Goal: Information Seeking & Learning: Learn about a topic

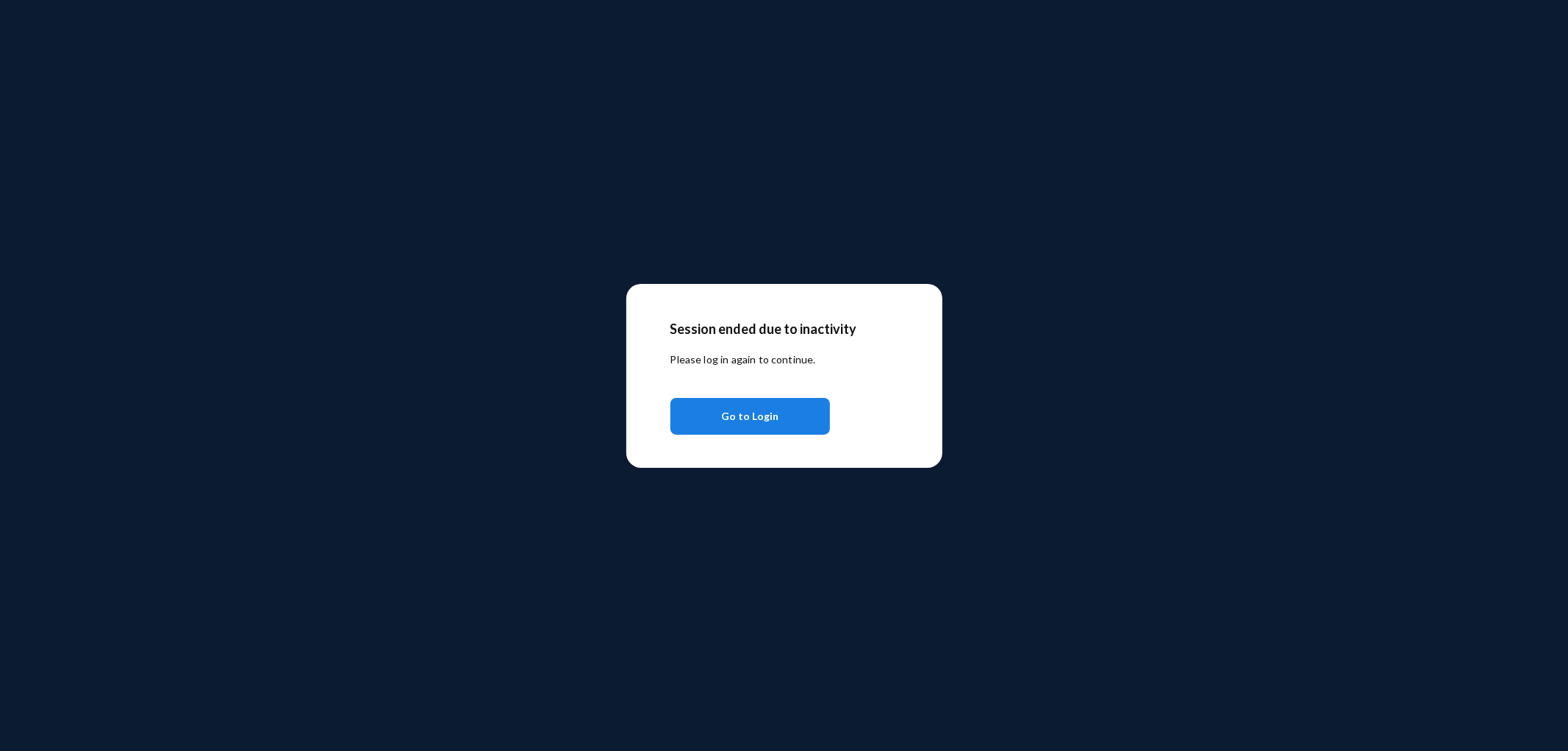
click at [758, 406] on span "Go to Login" at bounding box center [750, 416] width 57 height 27
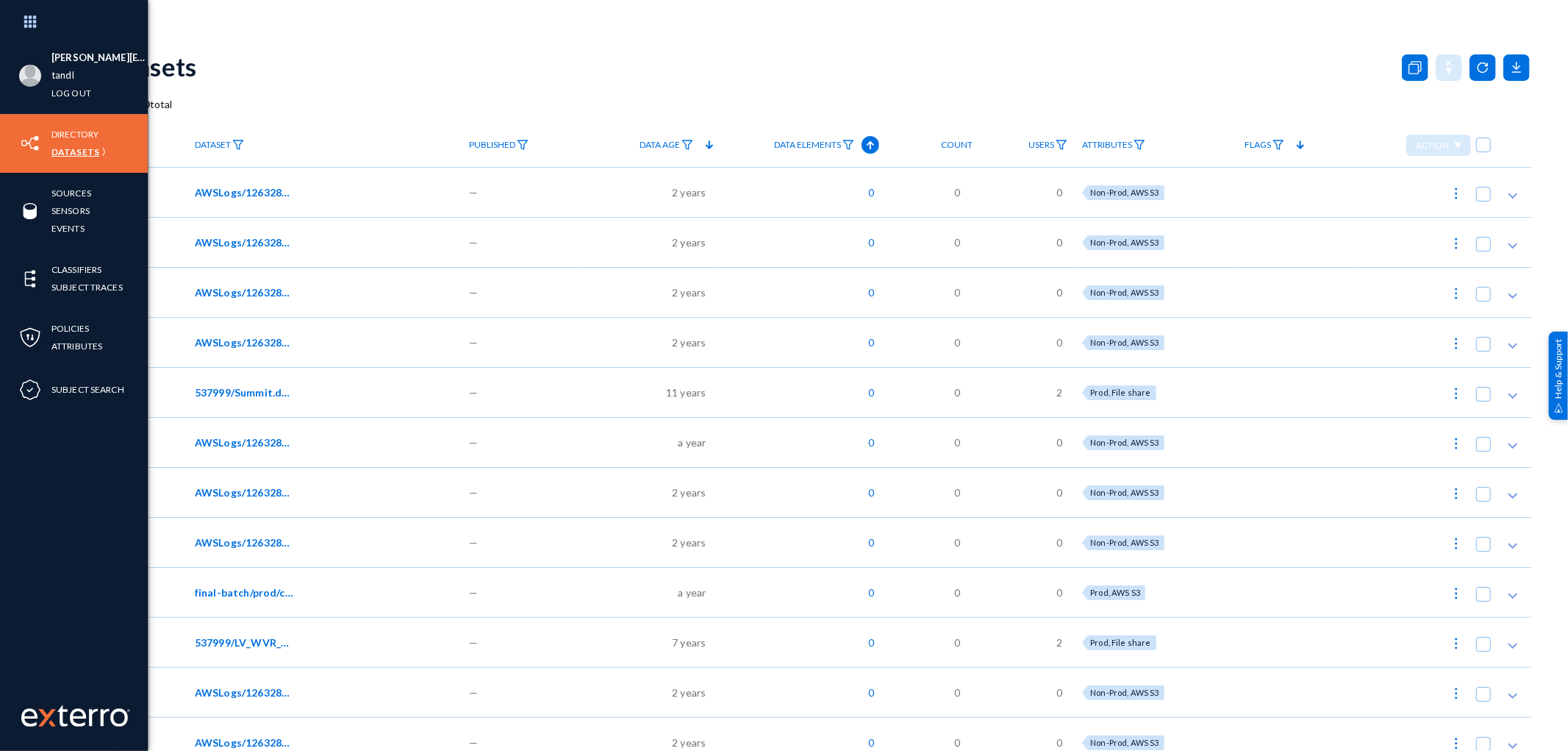
click at [86, 152] on link "Datasets" at bounding box center [76, 152] width 48 height 17
click at [97, 390] on link "Subject Search" at bounding box center [88, 389] width 73 height 17
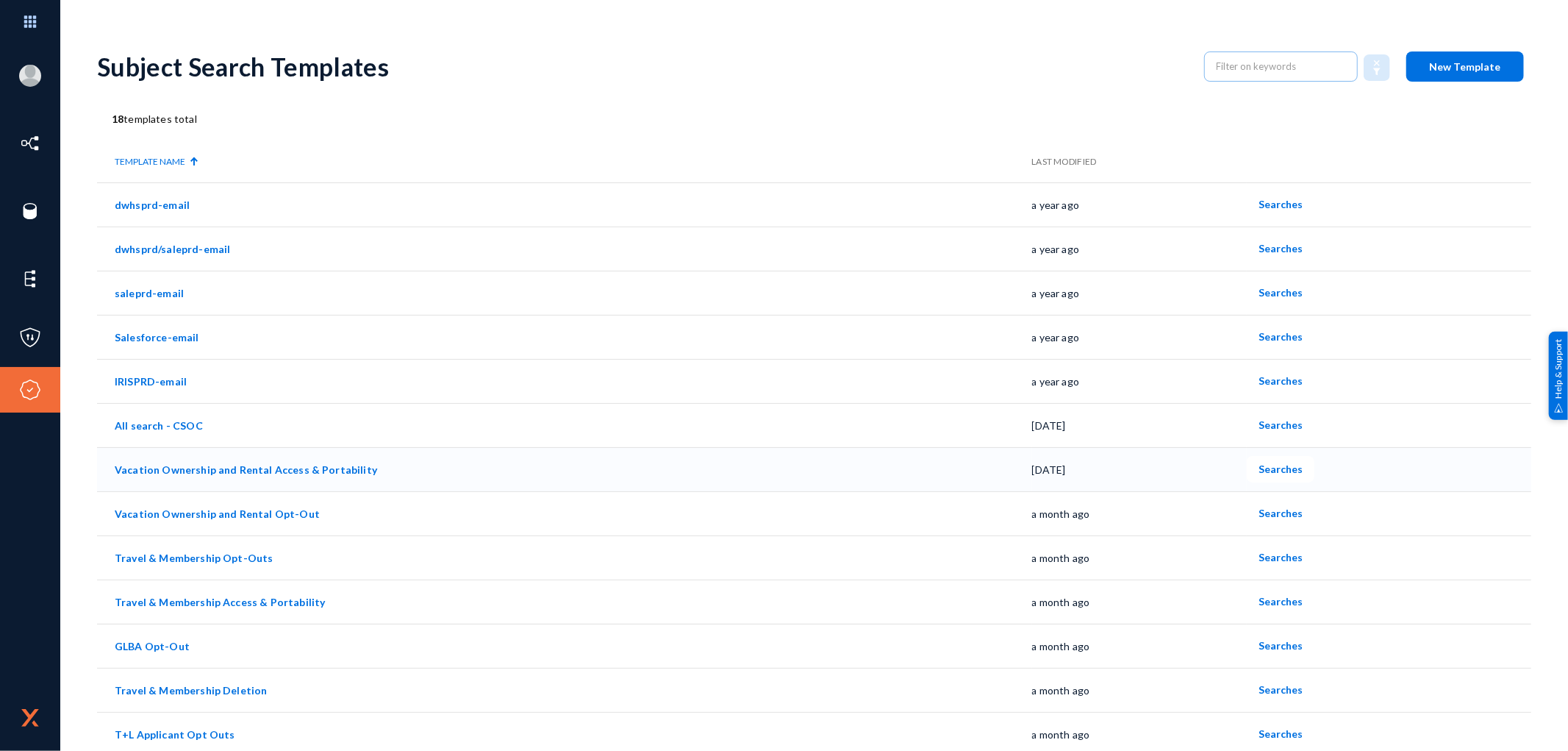
click at [1266, 469] on span "Searches" at bounding box center [1281, 468] width 44 height 12
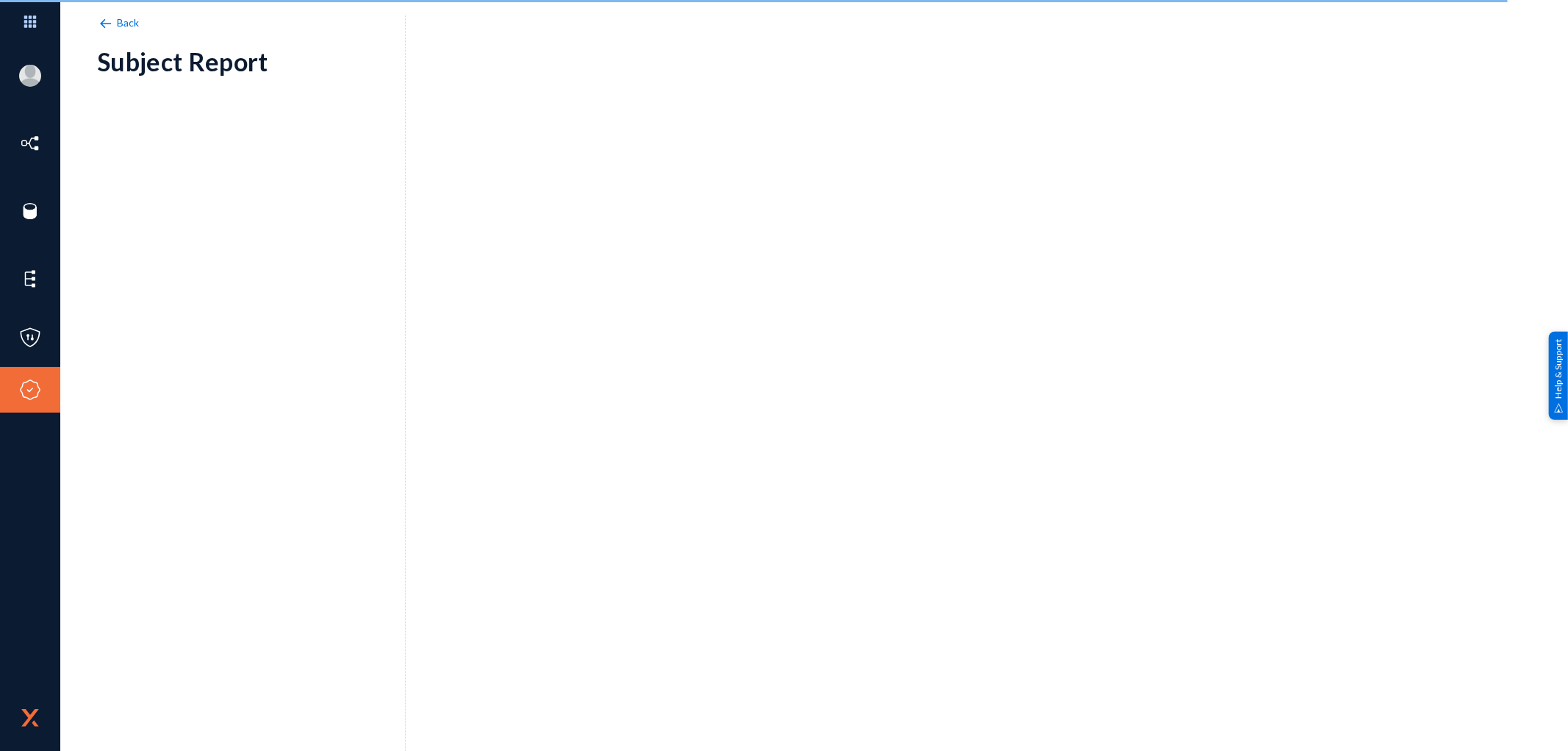
click at [106, 19] on img at bounding box center [105, 23] width 16 height 16
click at [123, 19] on span "Back" at bounding box center [128, 21] width 23 height 12
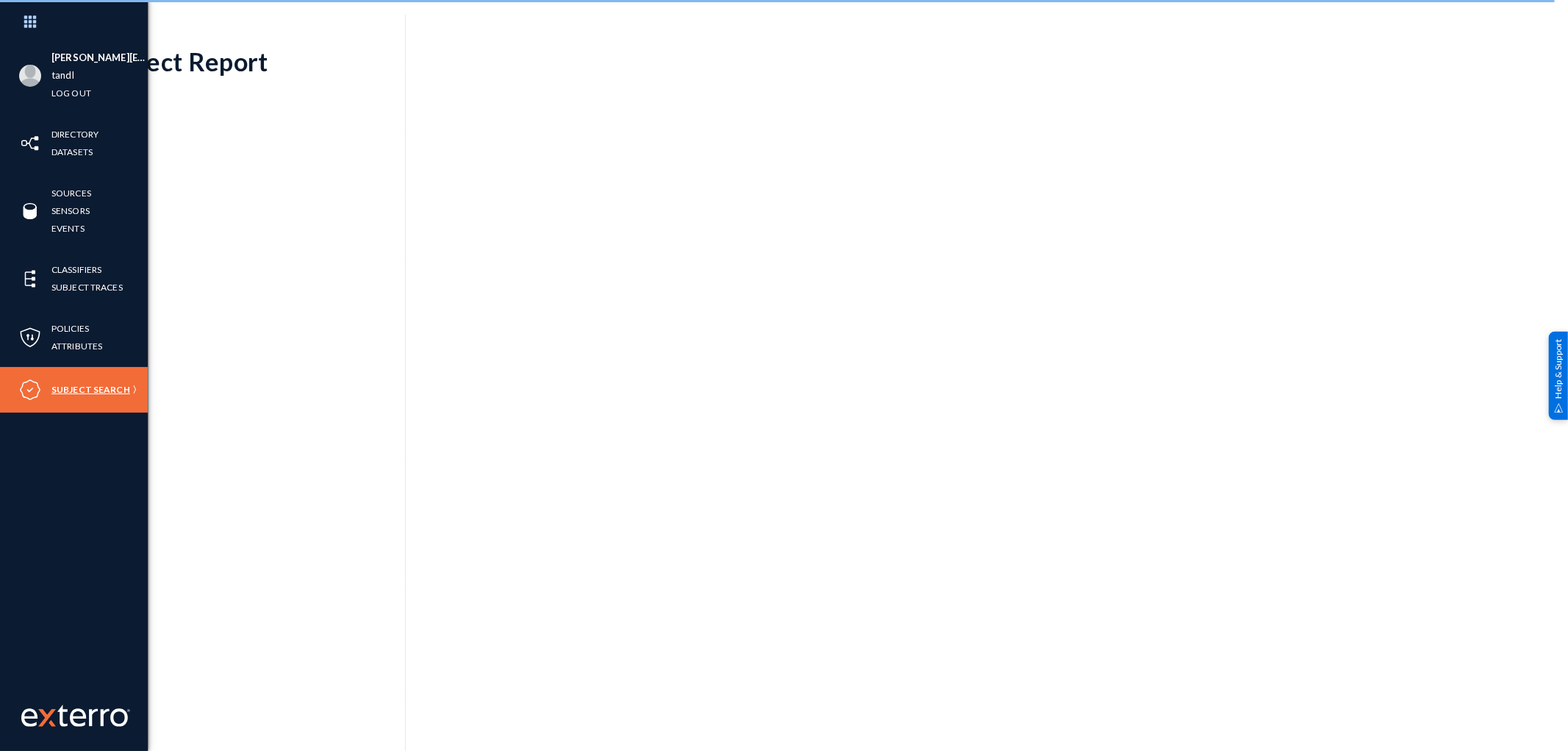
click at [91, 387] on link "Subject Search" at bounding box center [91, 389] width 79 height 17
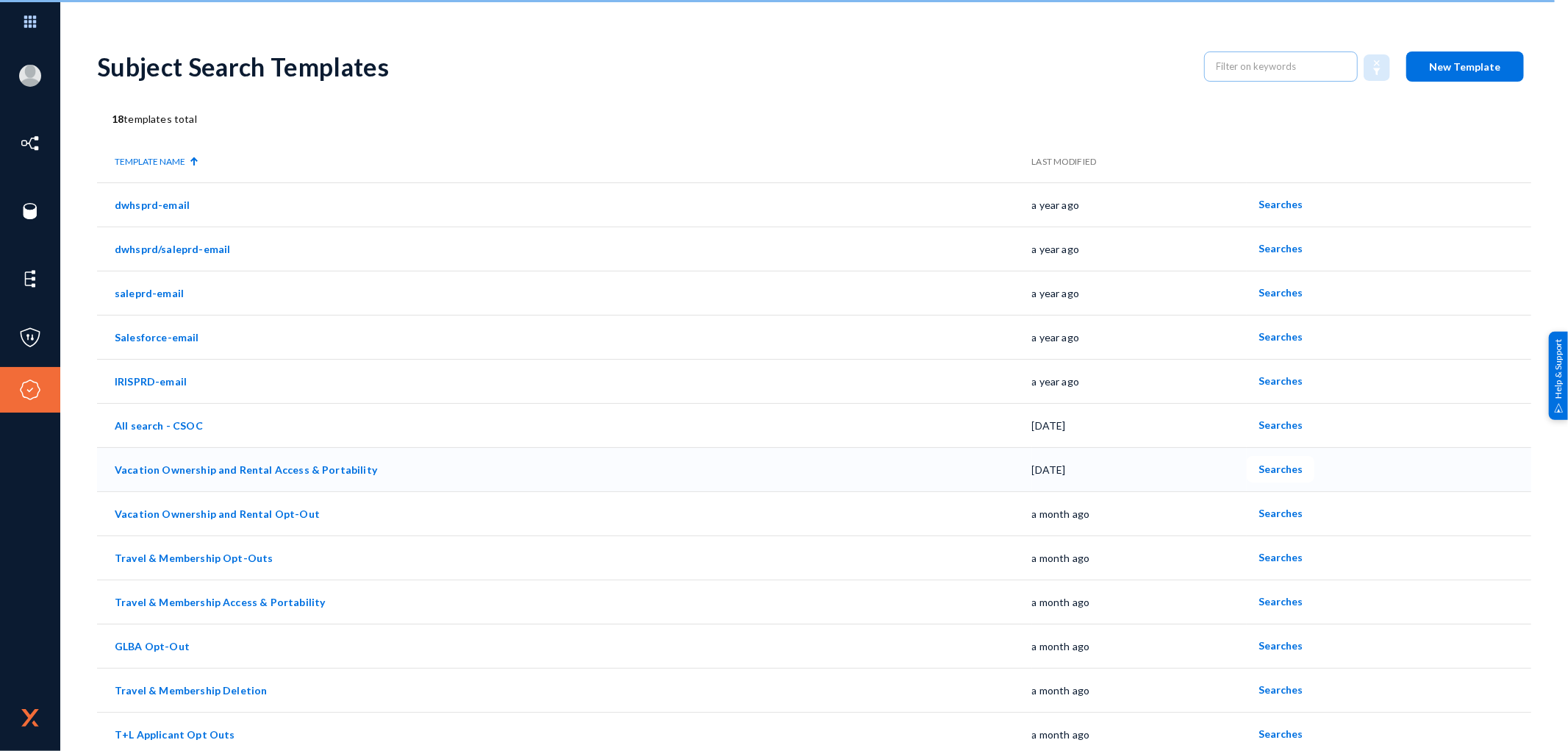
click at [337, 472] on link "Vacation Ownership and Rental Access & Portability" at bounding box center [245, 469] width 262 height 12
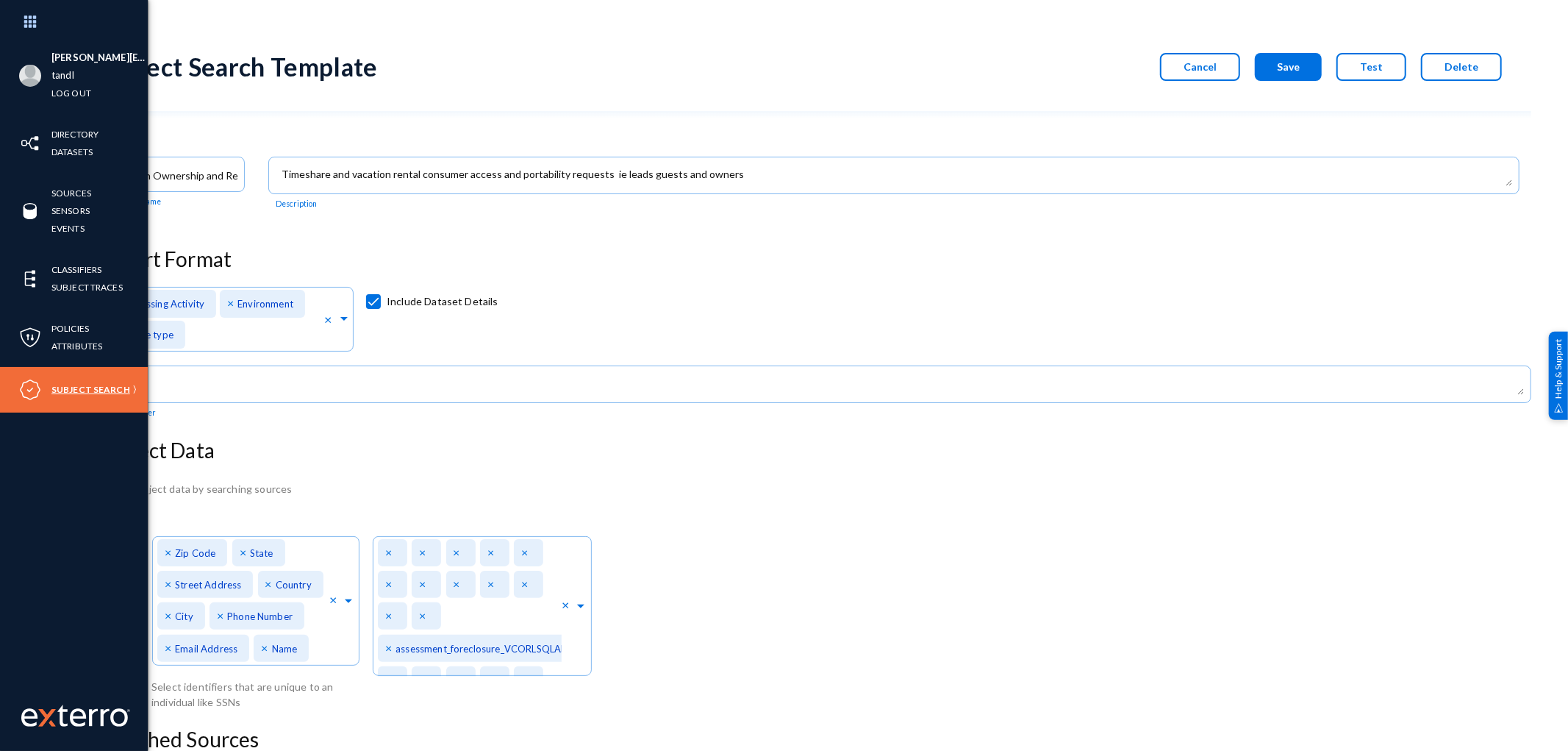
click at [79, 387] on link "Subject Search" at bounding box center [91, 389] width 79 height 17
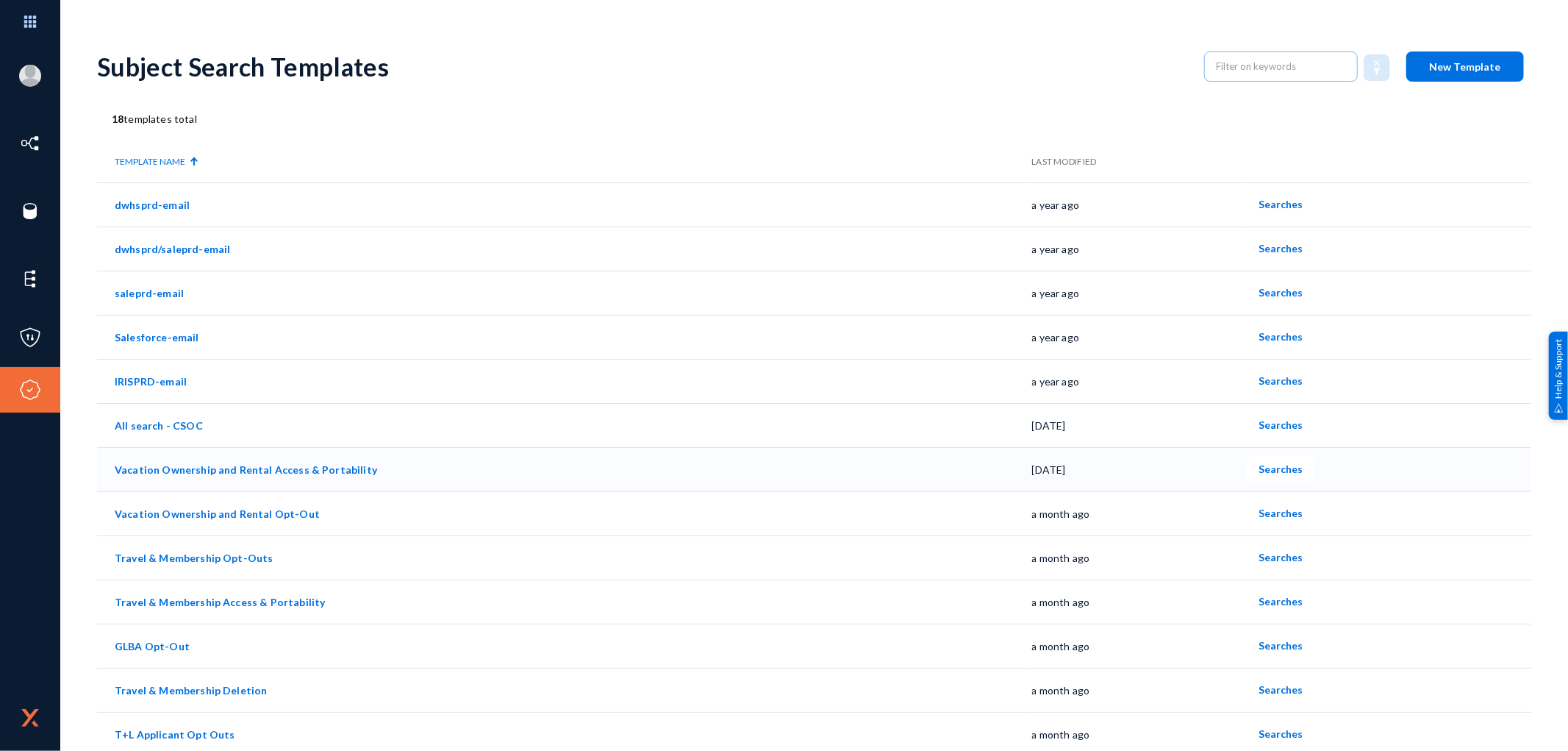
click at [300, 471] on link "Vacation Ownership and Rental Access & Portability" at bounding box center [245, 469] width 262 height 12
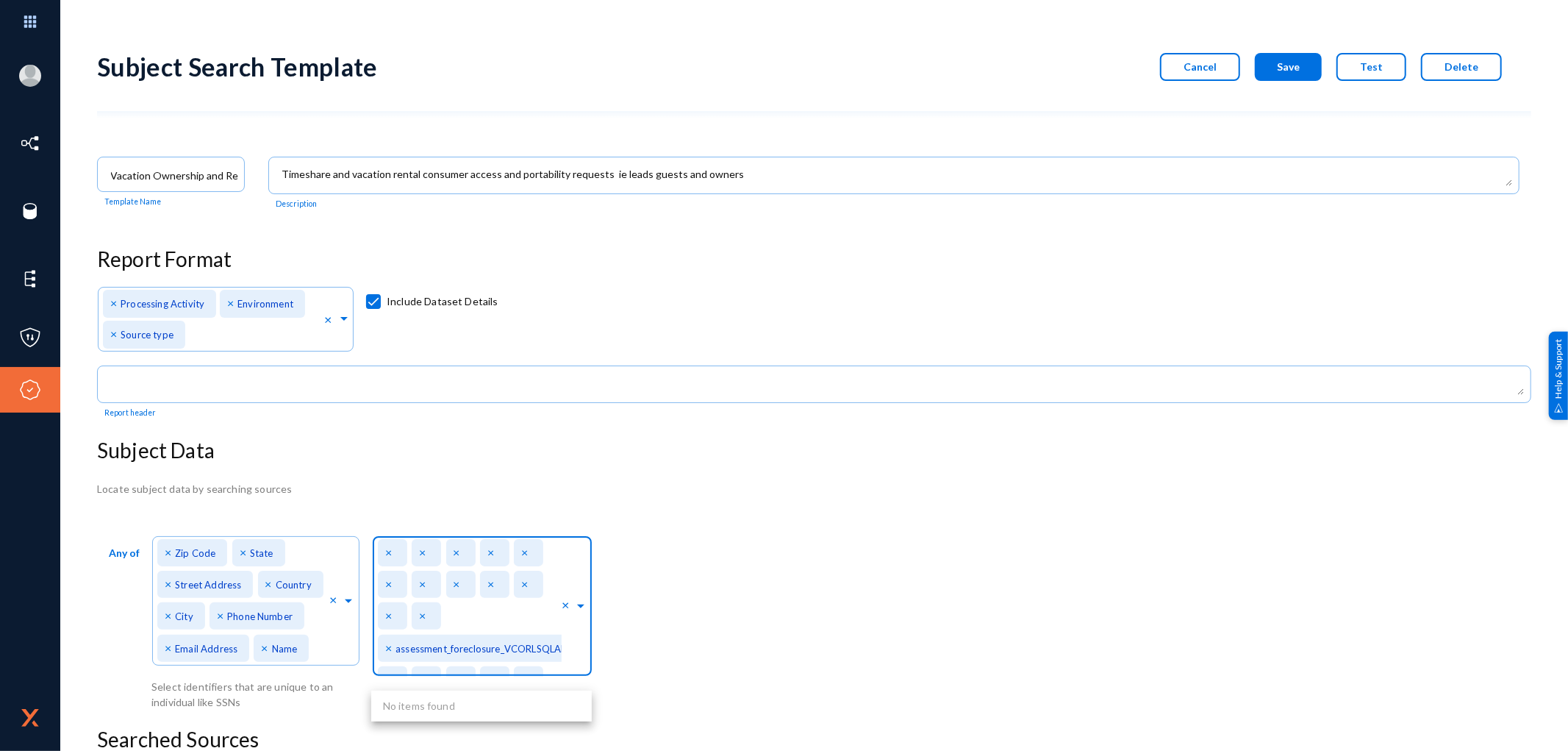
scroll to position [9048, 0]
click at [576, 607] on span at bounding box center [581, 604] width 13 height 16
click at [583, 607] on span at bounding box center [581, 604] width 13 height 16
click at [459, 695] on div "No items found" at bounding box center [482, 705] width 220 height 31
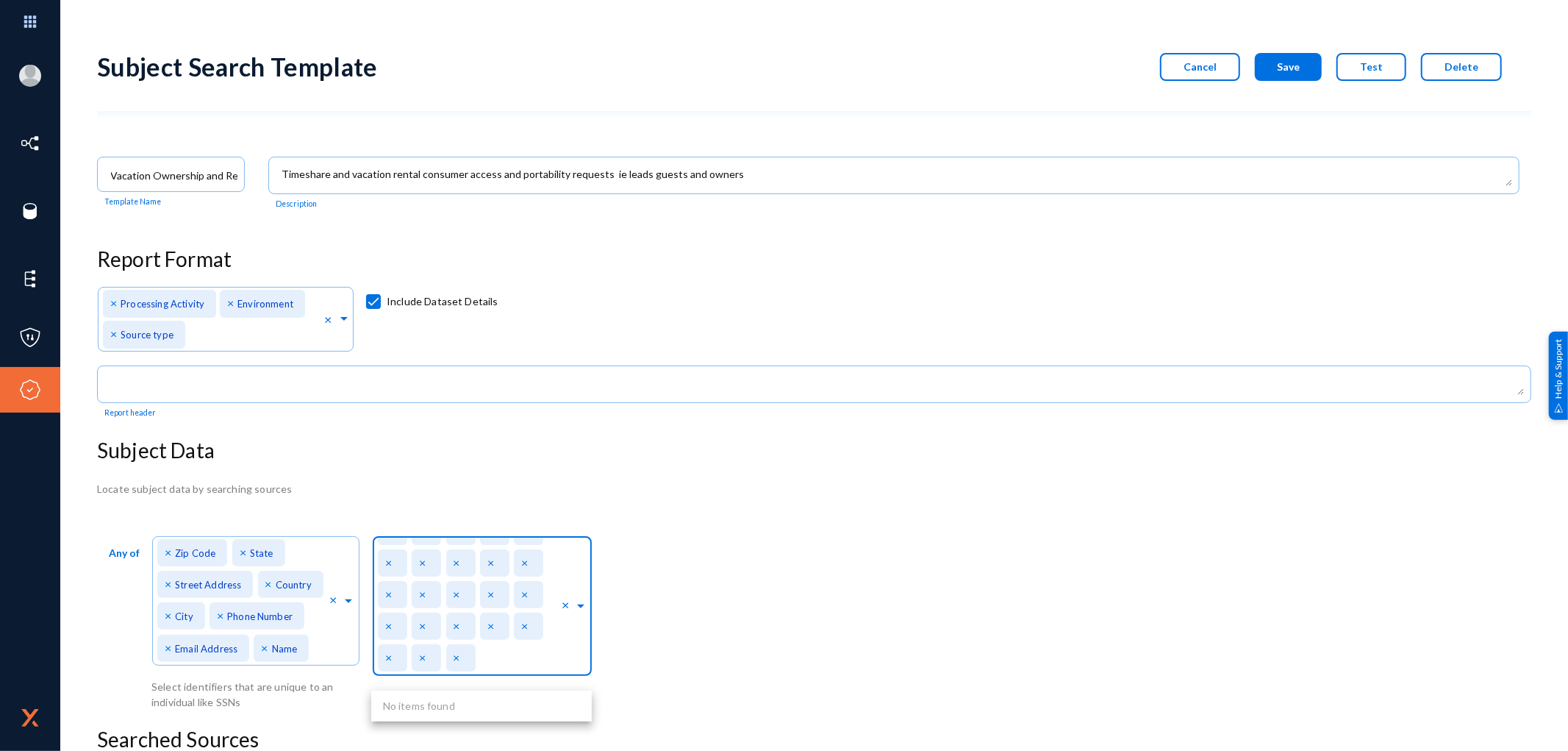
click at [449, 707] on div "No items found" at bounding box center [482, 705] width 220 height 31
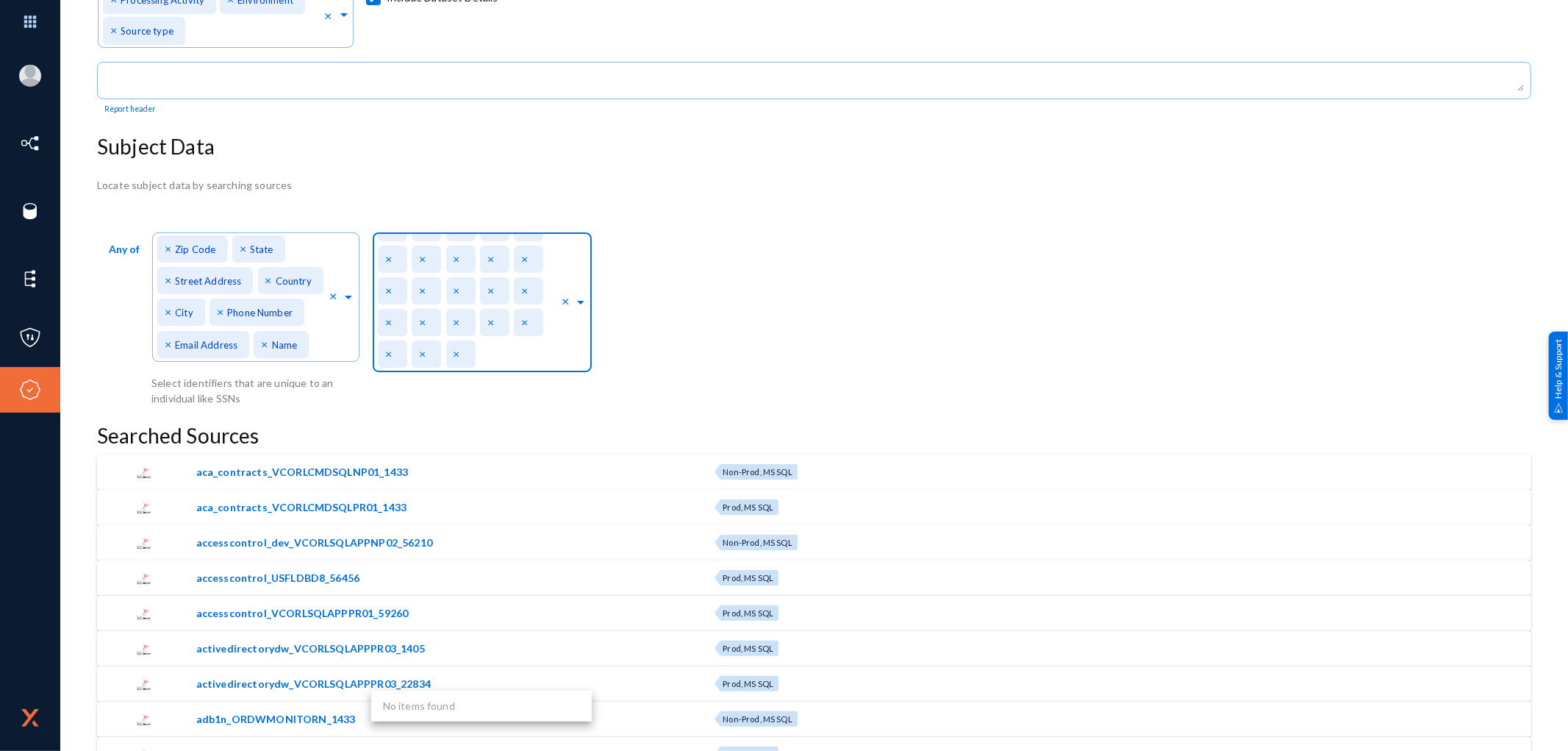
scroll to position [408, 0]
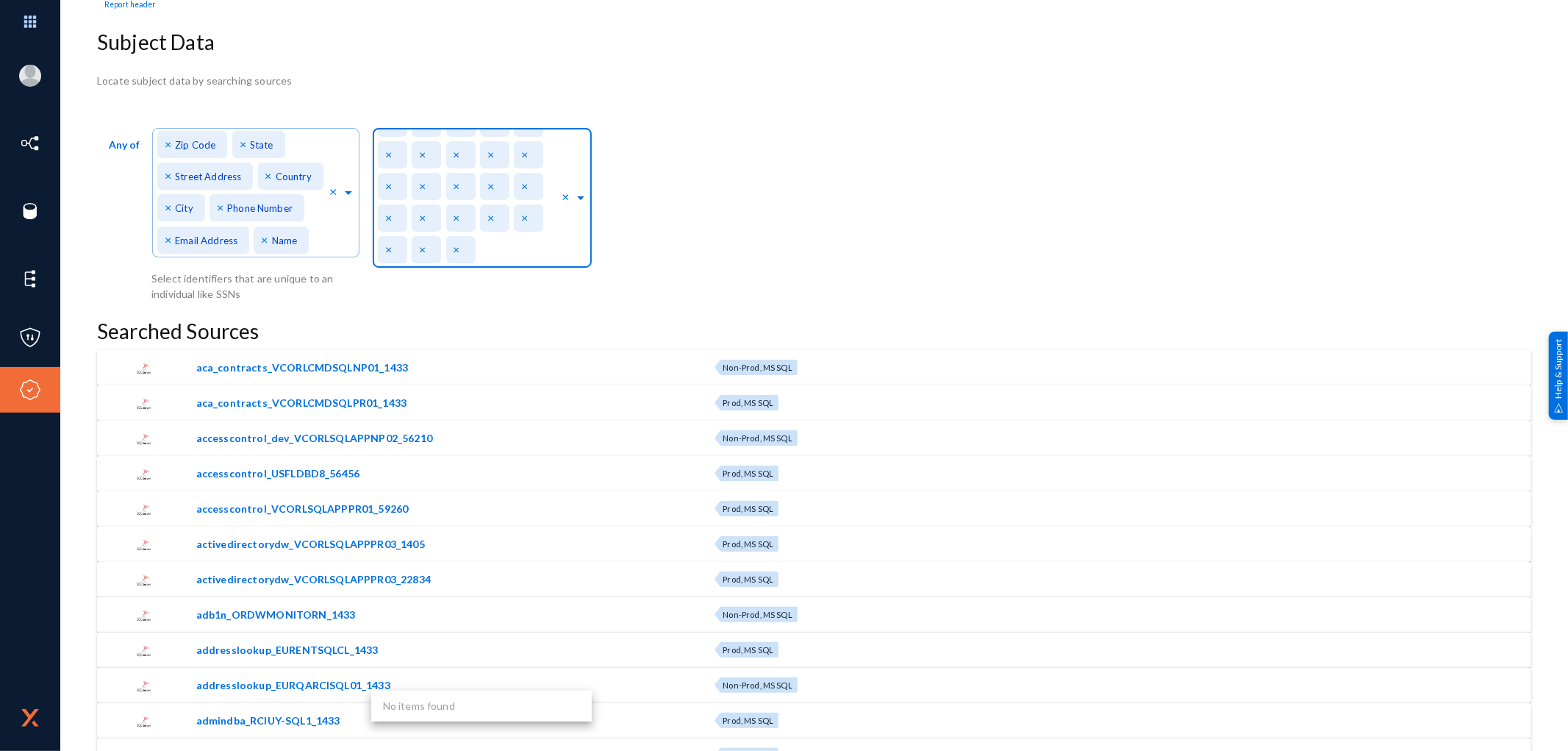
drag, startPoint x: 391, startPoint y: 156, endPoint x: 483, endPoint y: 237, distance: 122.6
click at [483, 237] on div "Search In... × × × × × × × × × × × × × assessment_foreclosure_VCORLSQLAPPPR04_1…" at bounding box center [470, 194] width 183 height 147
click at [485, 246] on input "text" at bounding box center [521, 253] width 82 height 14
click at [454, 248] on span "×" at bounding box center [458, 248] width 10 height 14
click at [454, 248] on input "text" at bounding box center [504, 253] width 116 height 14
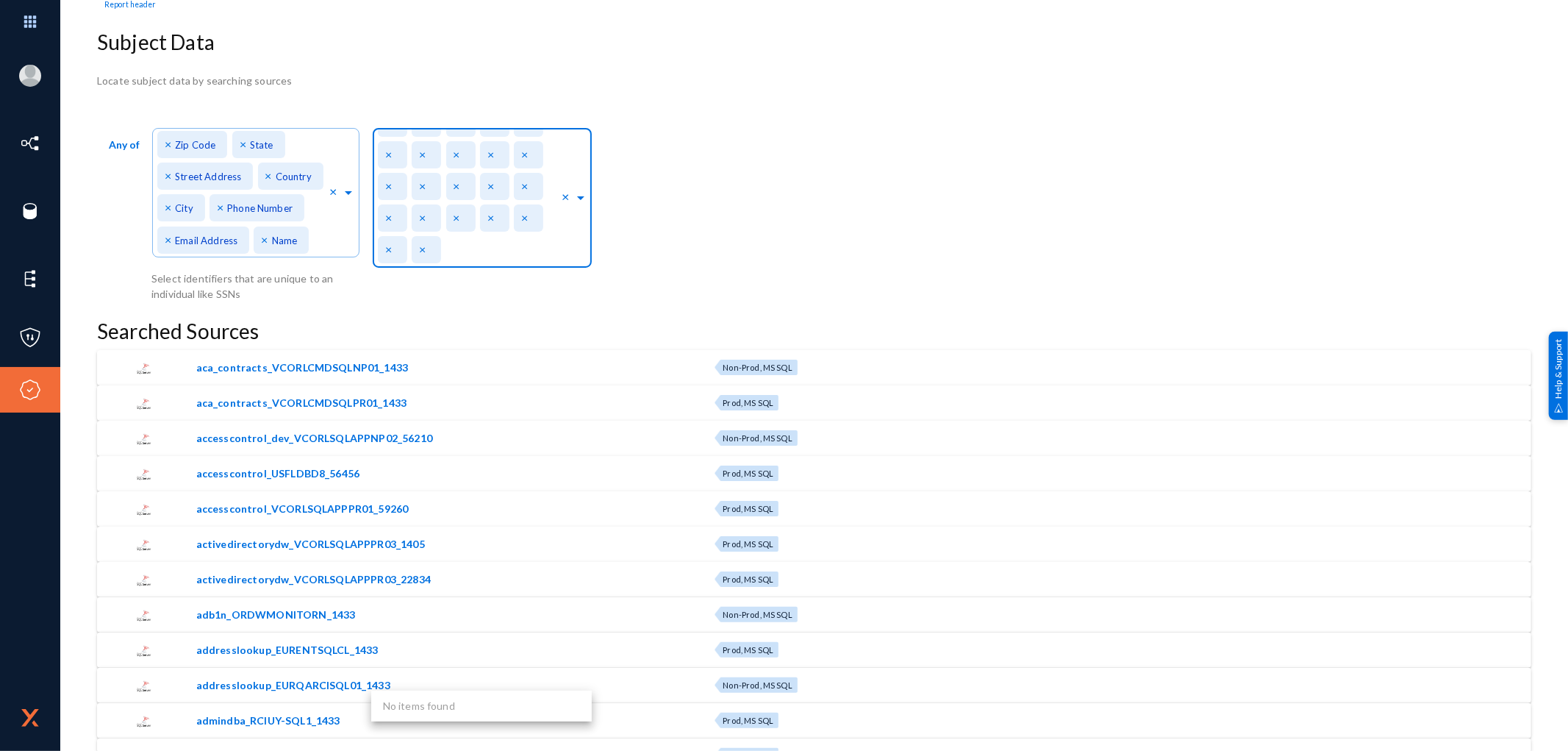
click at [458, 247] on input "text" at bounding box center [504, 253] width 116 height 14
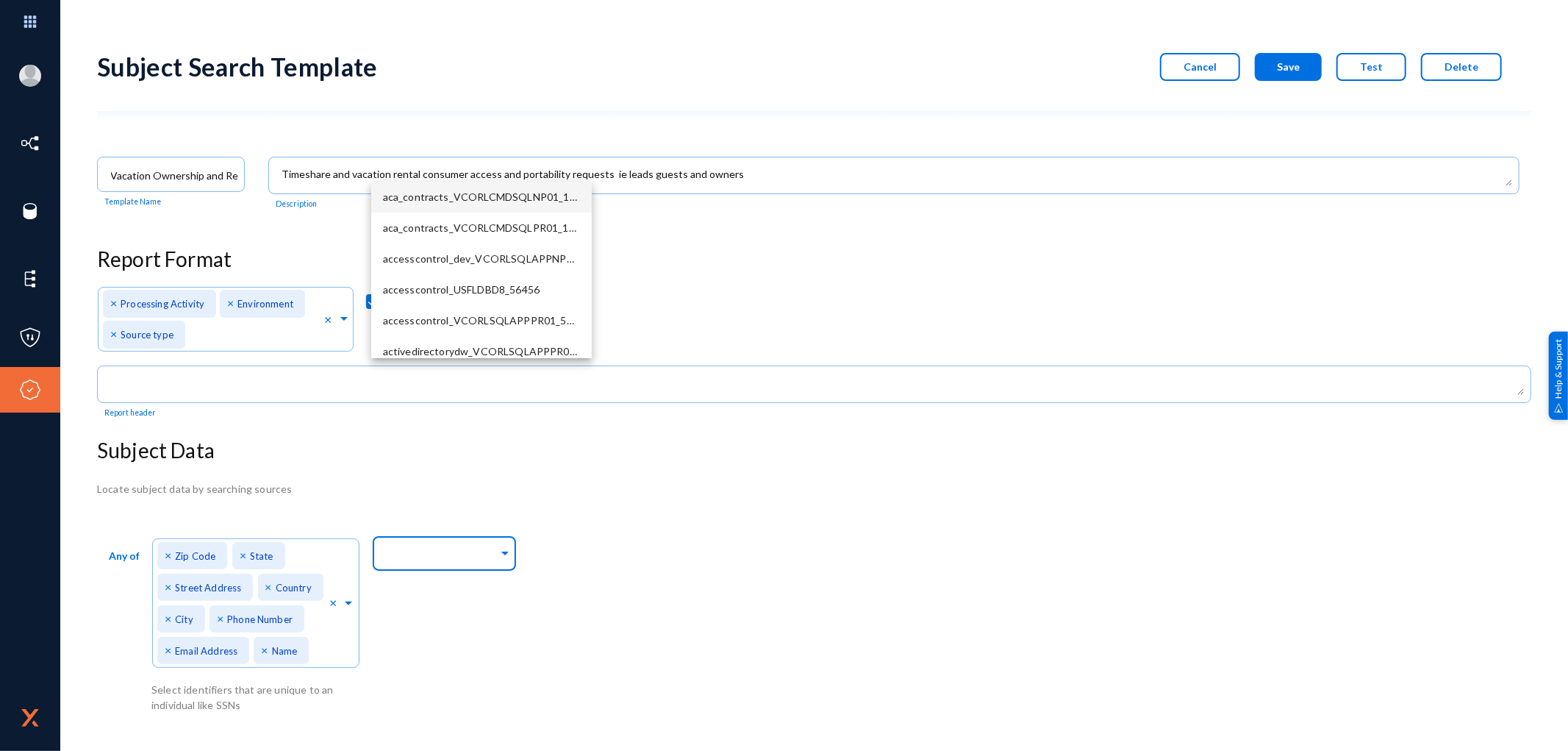
click at [658, 232] on div "Subject Search Template Cancel Save Test Delete Vacation Ownership and Rental A…" at bounding box center [814, 375] width 1435 height 676
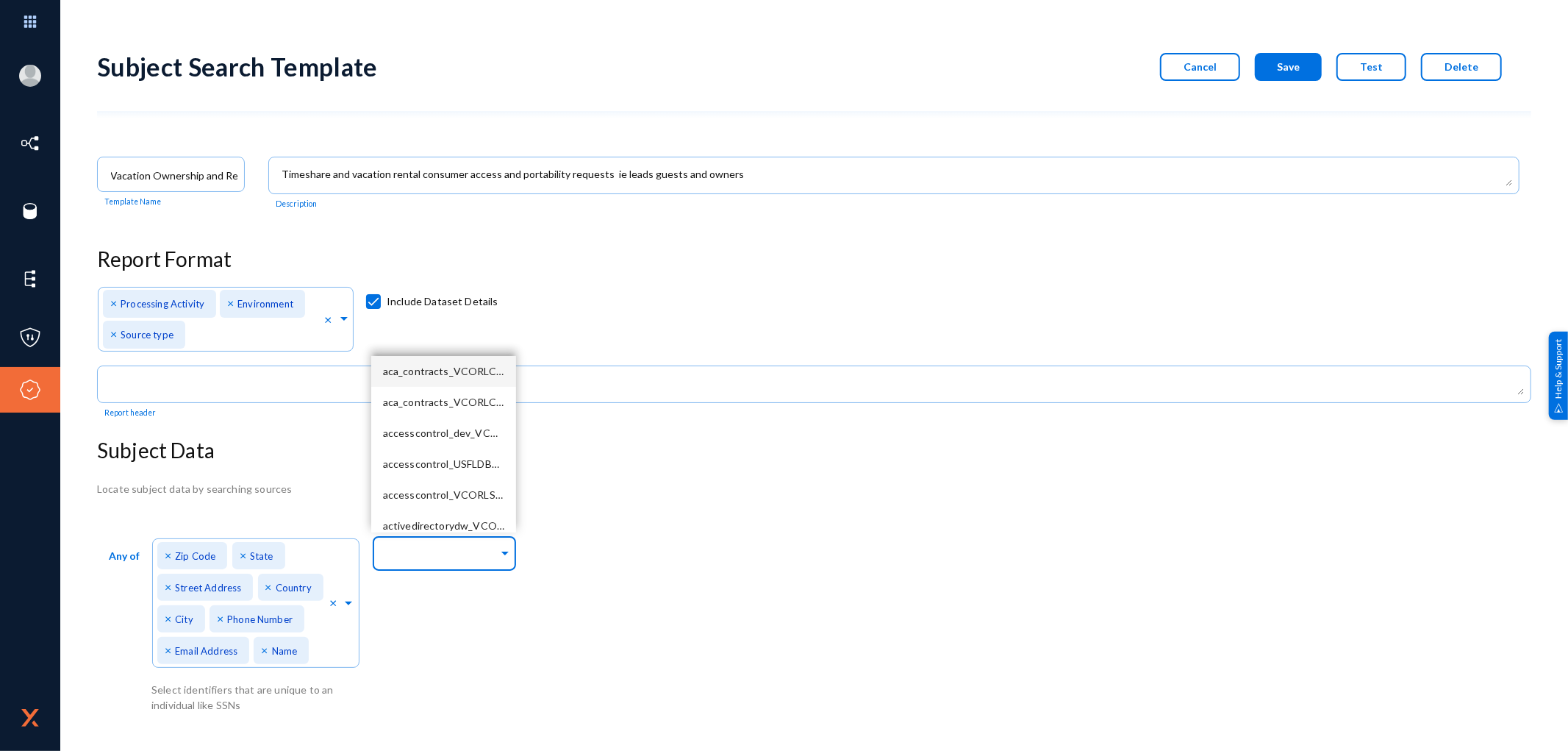
click at [454, 555] on input "text" at bounding box center [441, 555] width 115 height 14
drag, startPoint x: 511, startPoint y: 451, endPoint x: 512, endPoint y: 487, distance: 36.0
click at [512, 487] on div "aca_contracts_VCORLCMDSQLNP01_1433 aca_contracts_VCORLCMDSQLPR01_1433 accesscon…" at bounding box center [444, 444] width 145 height 177
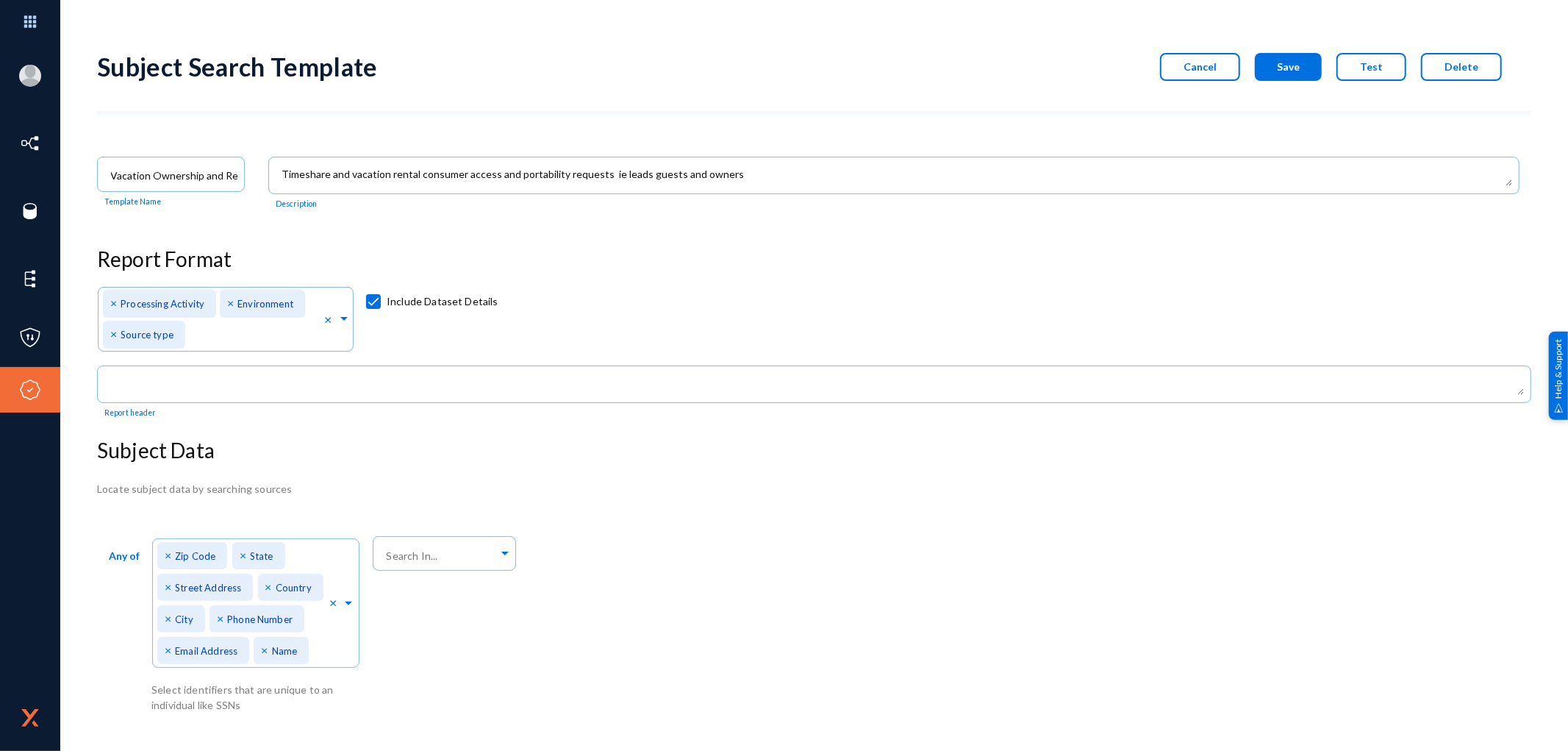
click at [416, 633] on div "Any of Direct Identifiers... × Zip Code × State × Street Address × Country × Ci…" at bounding box center [307, 621] width 420 height 181
click at [600, 547] on div "Any of Direct Identifiers... × Zip Code × State × Street Address × Country × Ci…" at bounding box center [814, 621] width 1435 height 181
click at [1211, 72] on button "Cancel" at bounding box center [1200, 67] width 81 height 28
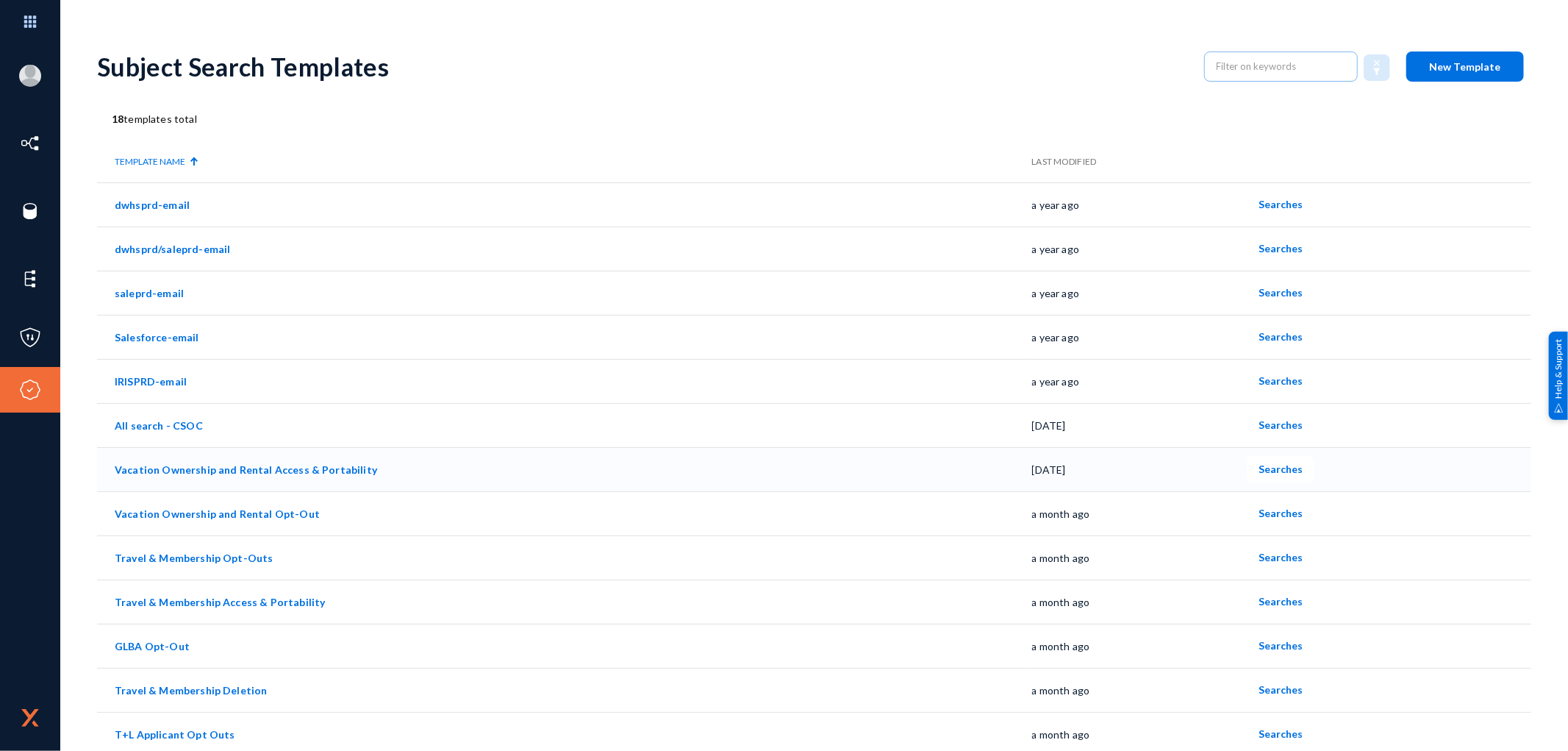
click at [229, 469] on link "Vacation Ownership and Rental Access & Portability" at bounding box center [245, 469] width 262 height 12
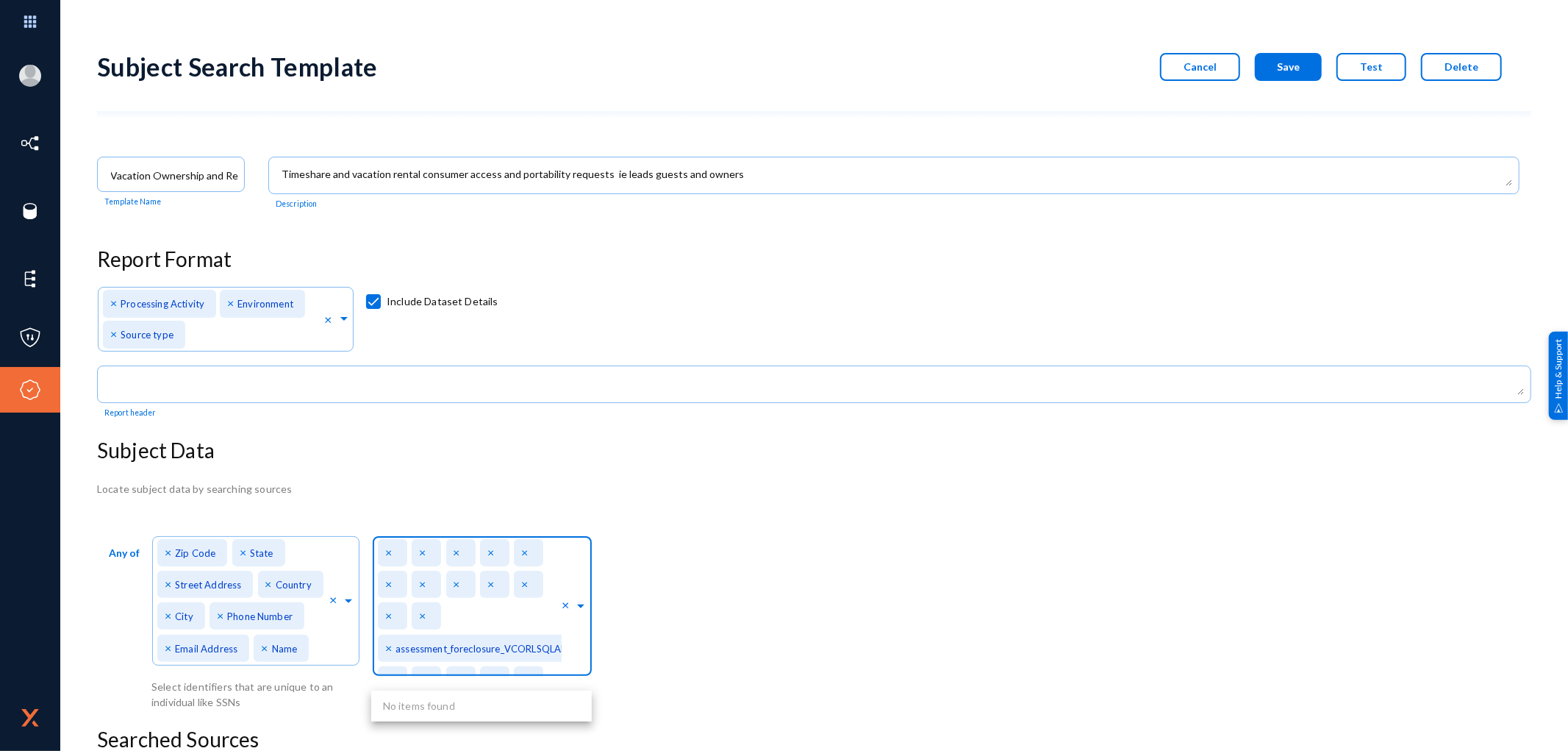
scroll to position [9048, 0]
click at [575, 635] on div "Search In... × × × × × × × × × × × × × assessment_foreclosure_VCORLSQLAPPPR04_1…" at bounding box center [483, 604] width 220 height 144
click at [526, 655] on input "text" at bounding box center [521, 661] width 82 height 14
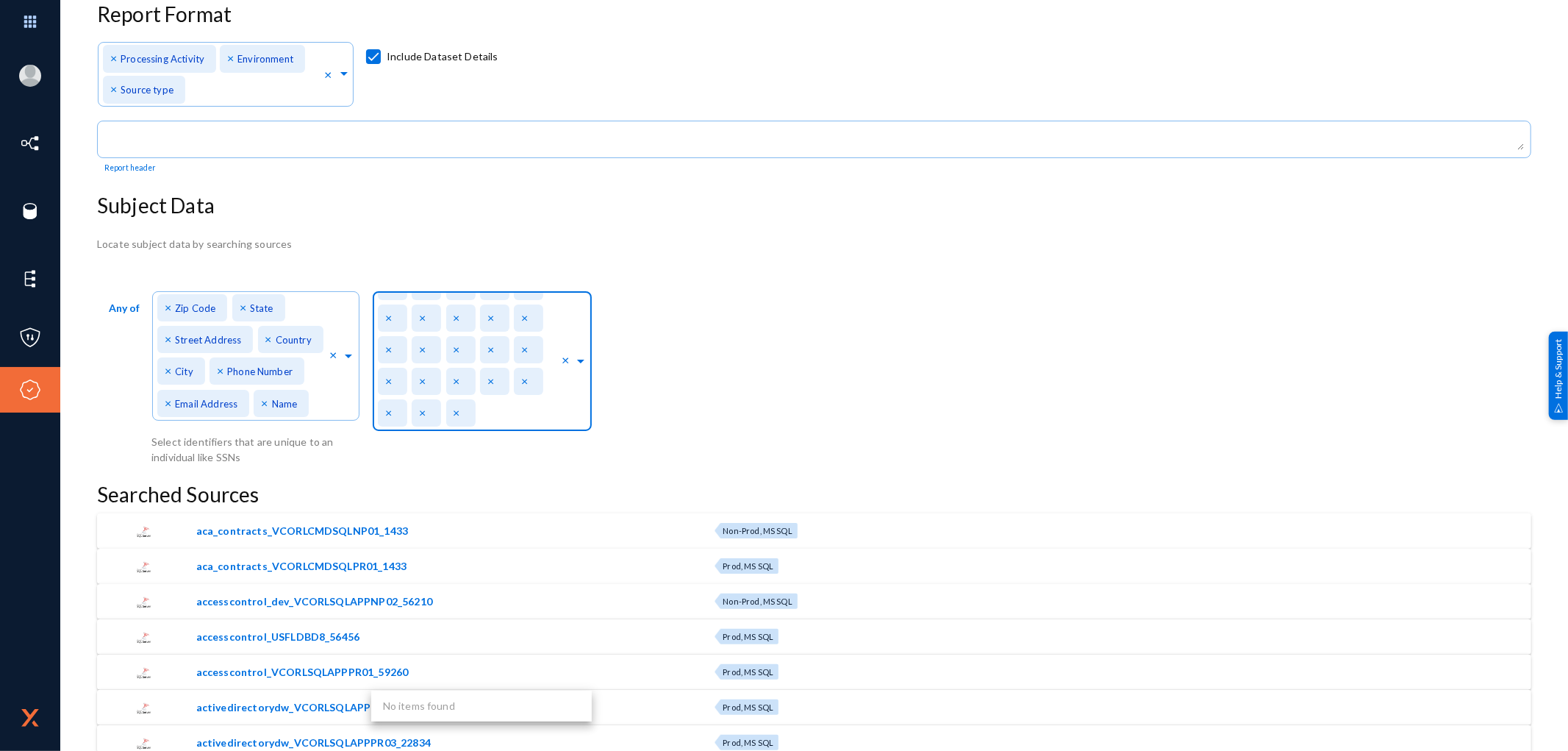
click at [502, 417] on input "text" at bounding box center [521, 416] width 82 height 14
click at [490, 415] on input "text" at bounding box center [521, 416] width 82 height 14
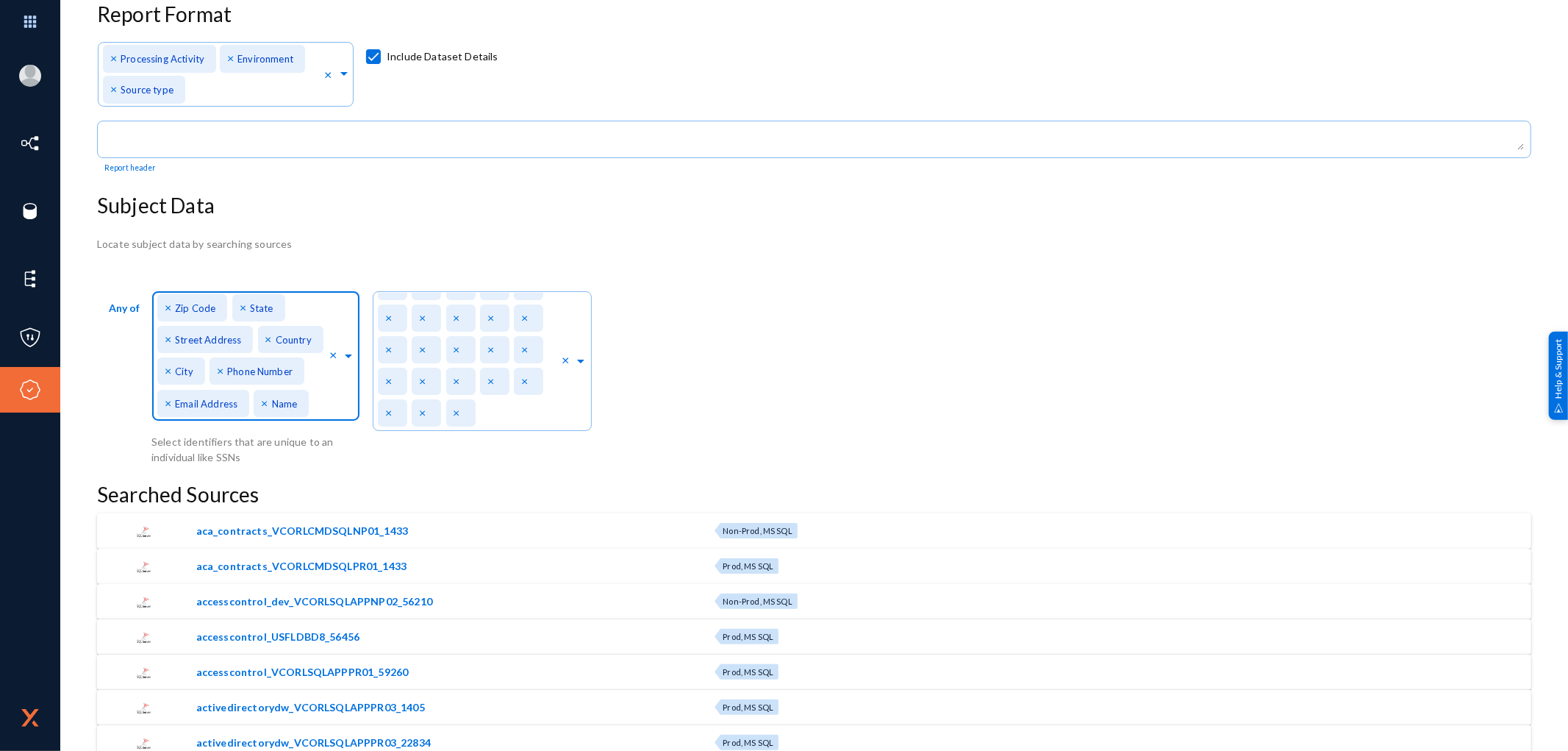
click at [184, 311] on span "Zip Code" at bounding box center [195, 307] width 41 height 12
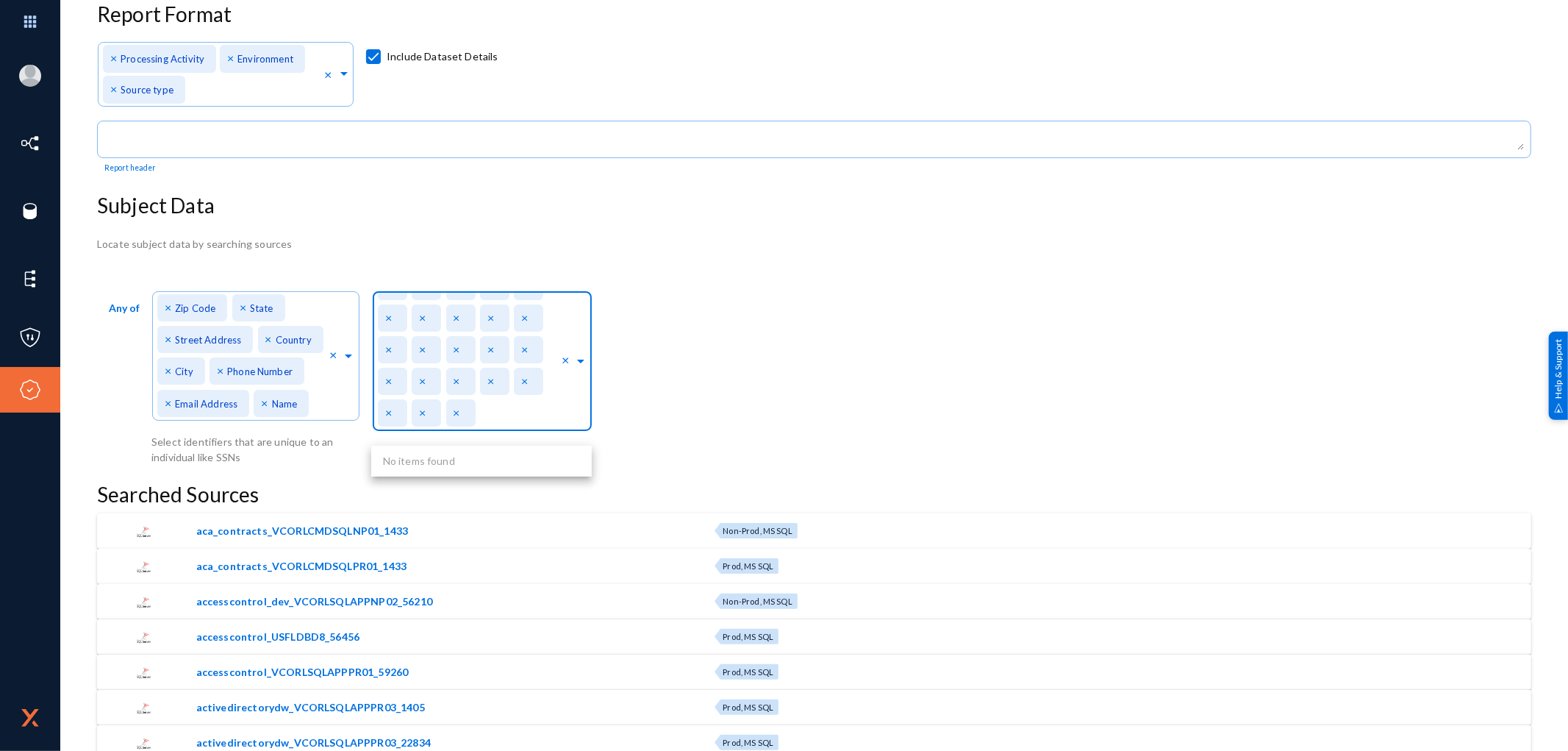
click at [516, 416] on input "text" at bounding box center [521, 416] width 82 height 14
click at [581, 358] on span at bounding box center [581, 358] width 13 height 16
click at [579, 358] on span at bounding box center [581, 358] width 13 height 16
click at [458, 457] on div "No items found" at bounding box center [482, 460] width 220 height 31
click at [458, 458] on div "No items found" at bounding box center [482, 460] width 220 height 31
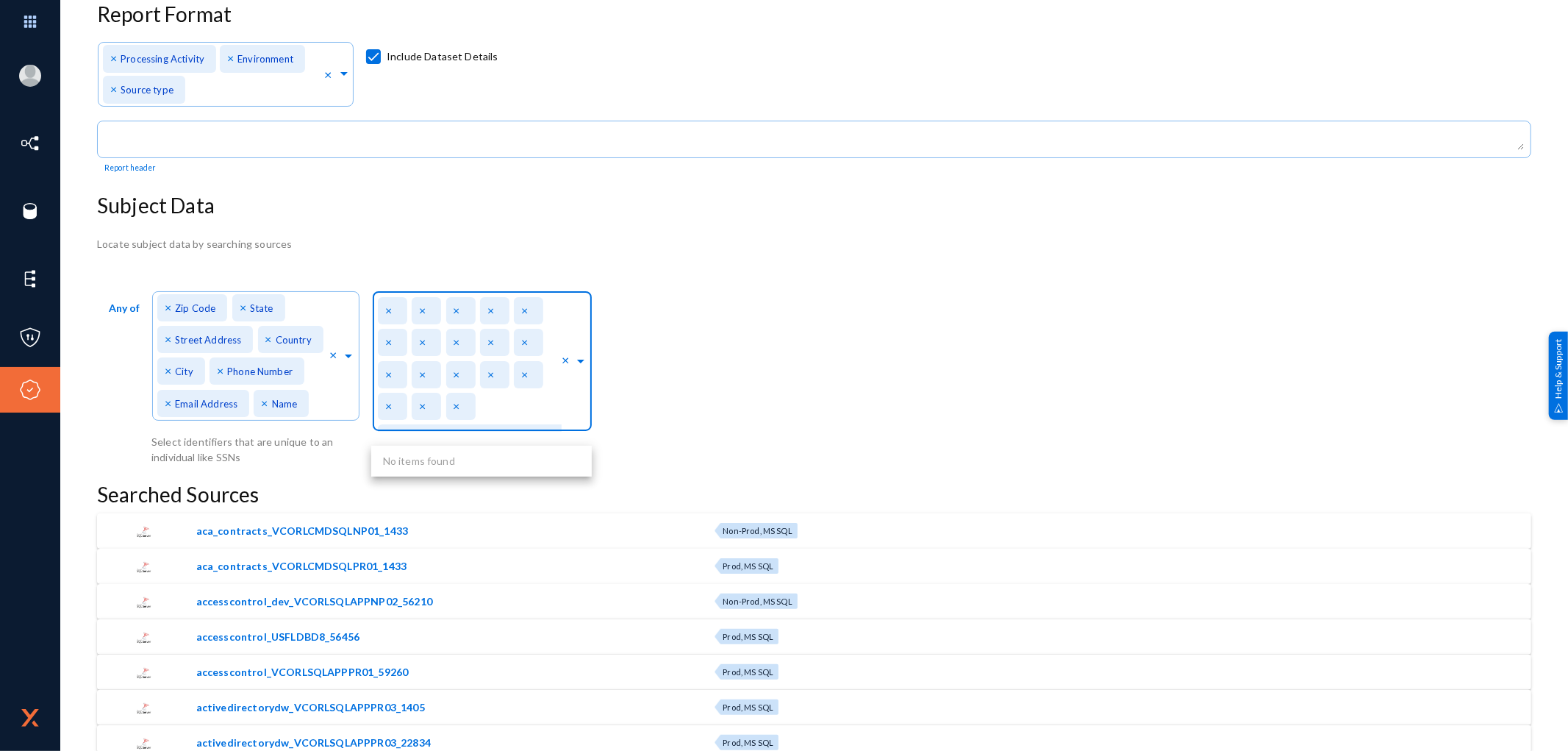
scroll to position [0, 0]
click at [491, 408] on span "assessment_foreclosure_VCORLSQLAPPPR04_1405" at bounding box center [510, 403] width 230 height 12
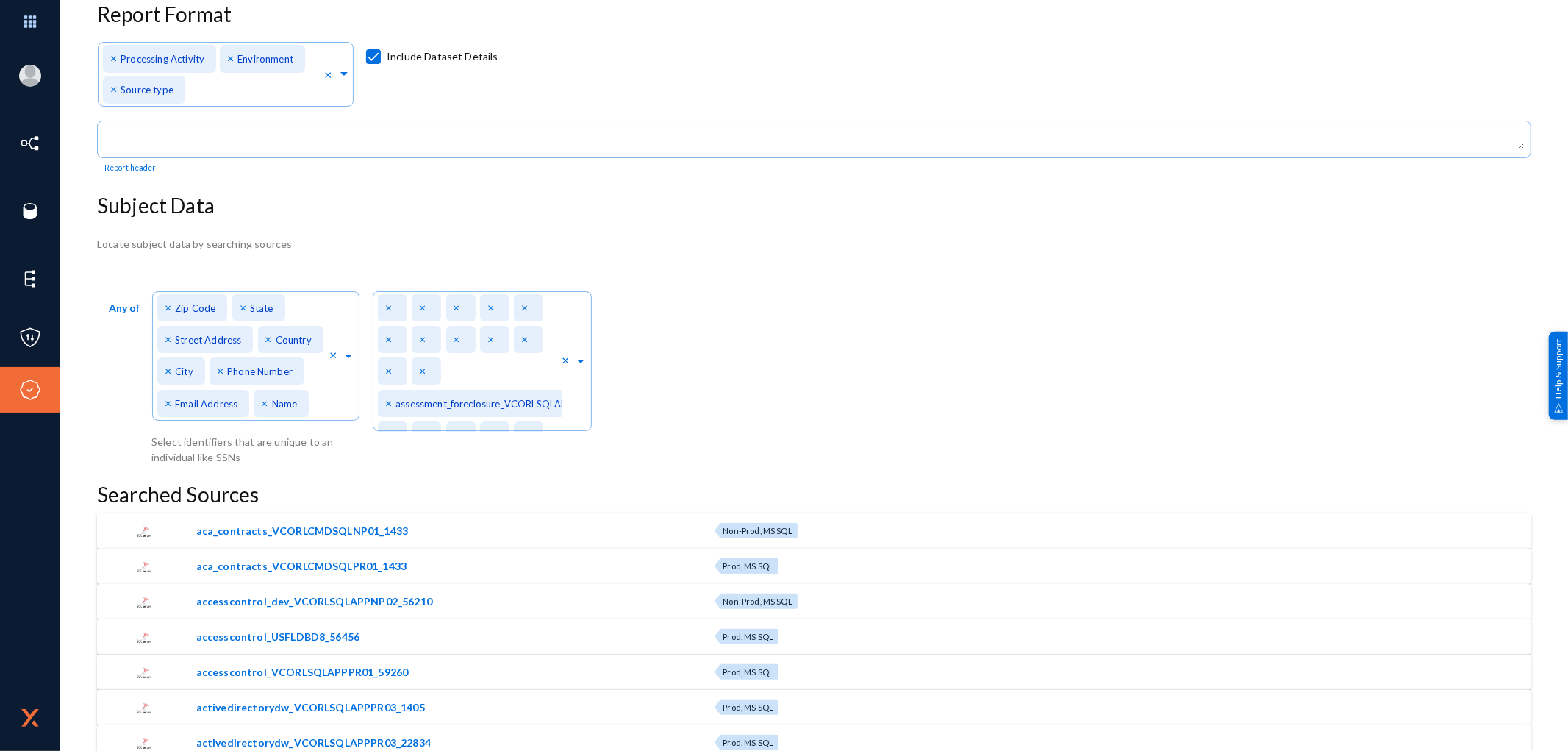
click at [629, 328] on div "Any of Direct Identifiers... × Zip Code × State × Street Address × Country × Ci…" at bounding box center [814, 376] width 1435 height 179
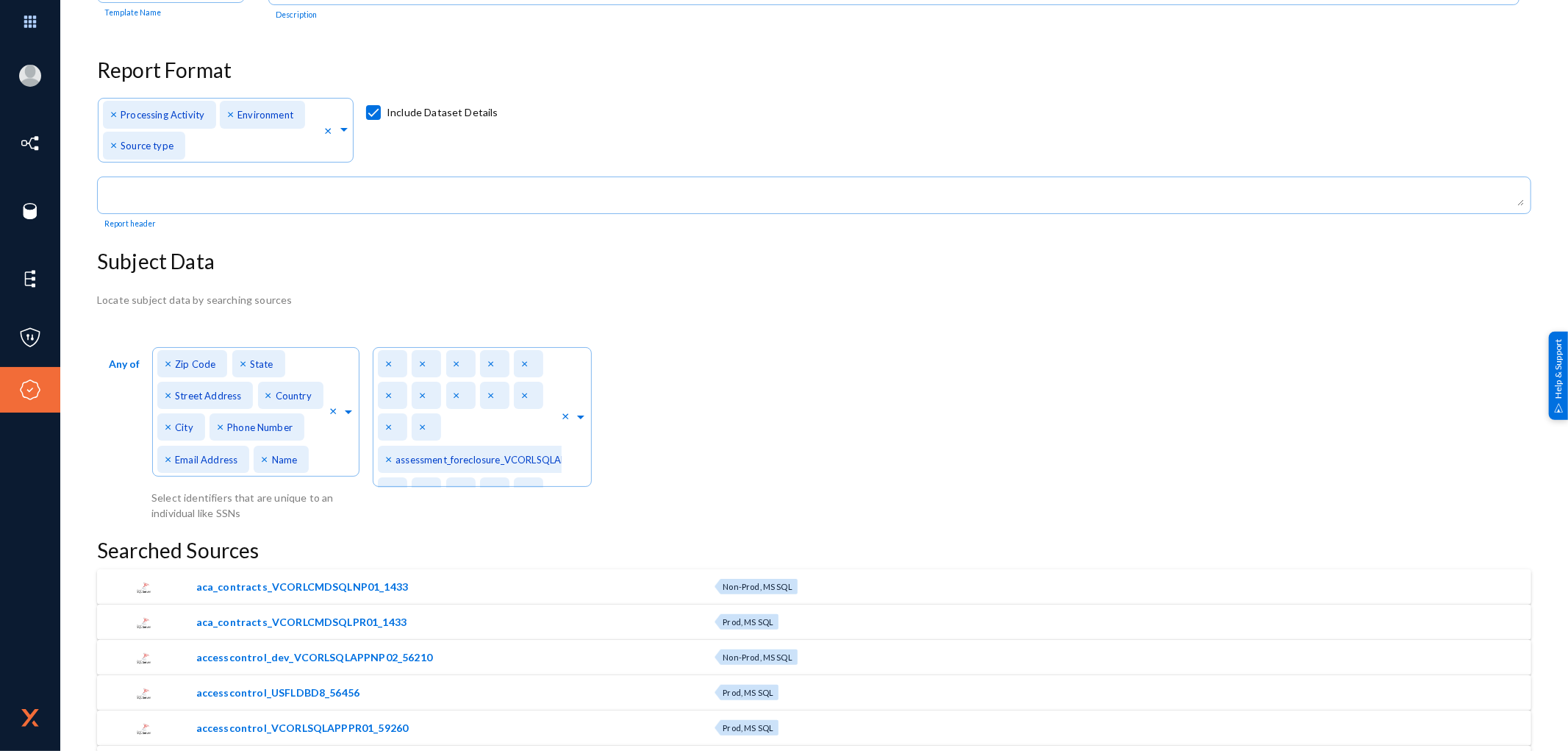
scroll to position [163, 0]
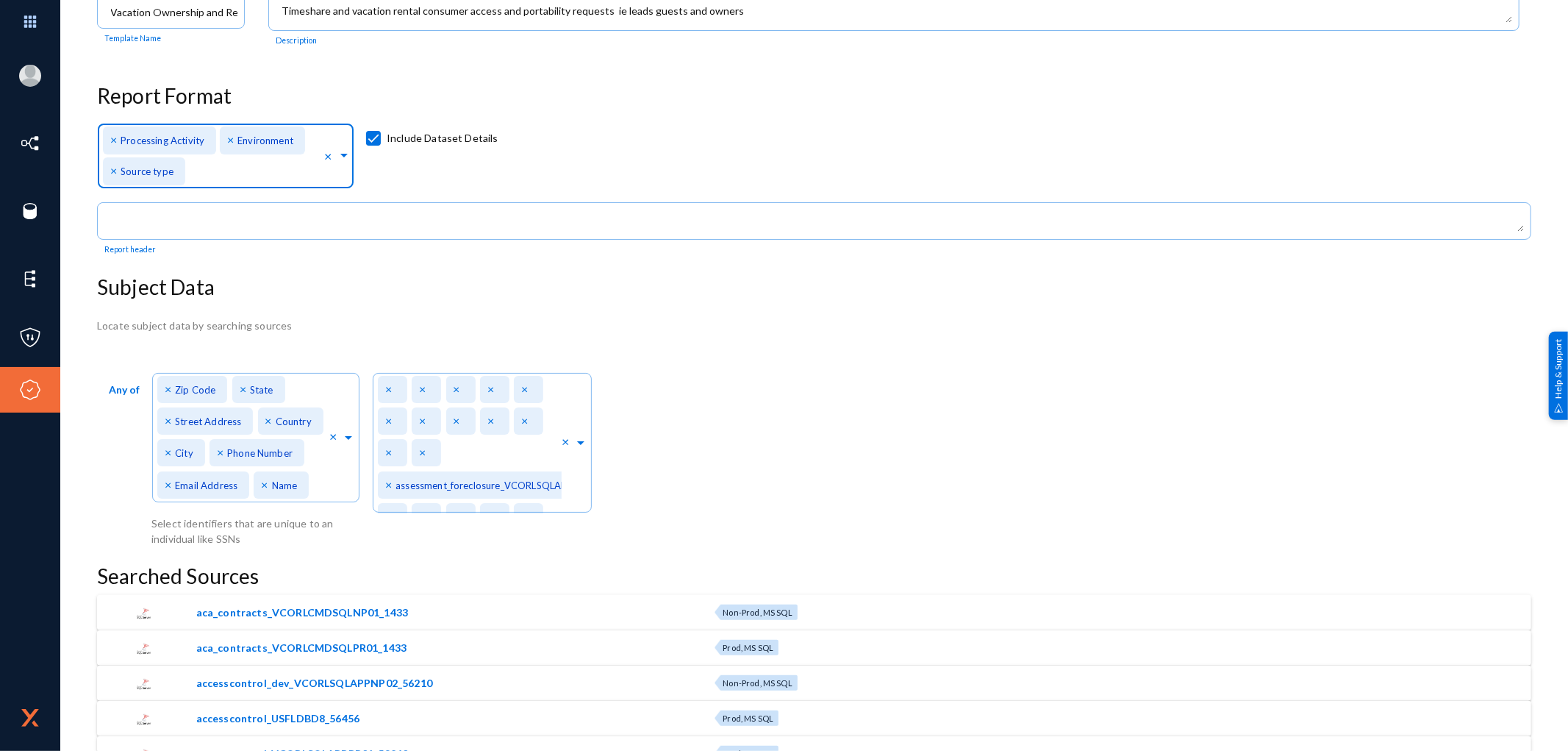
click at [245, 179] on input "text" at bounding box center [257, 173] width 136 height 11
click at [250, 145] on div "× Environment" at bounding box center [262, 141] width 85 height 28
click at [255, 138] on span "Environment" at bounding box center [265, 140] width 56 height 12
click at [173, 141] on span "Processing Activity" at bounding box center [162, 140] width 84 height 12
click at [241, 141] on span "Environment" at bounding box center [265, 140] width 56 height 12
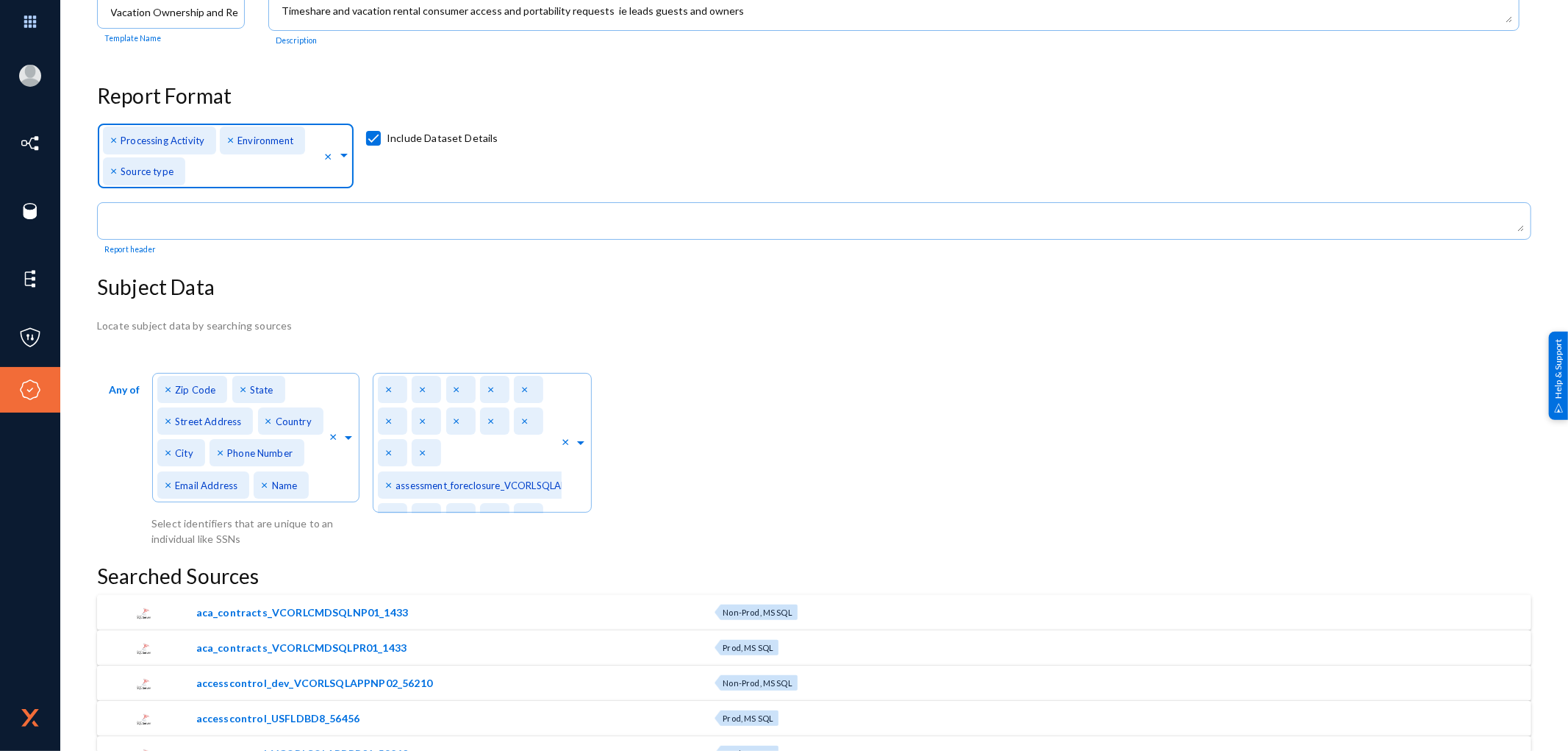
click at [200, 175] on input "text" at bounding box center [257, 173] width 136 height 11
click at [210, 177] on input "text" at bounding box center [257, 173] width 136 height 11
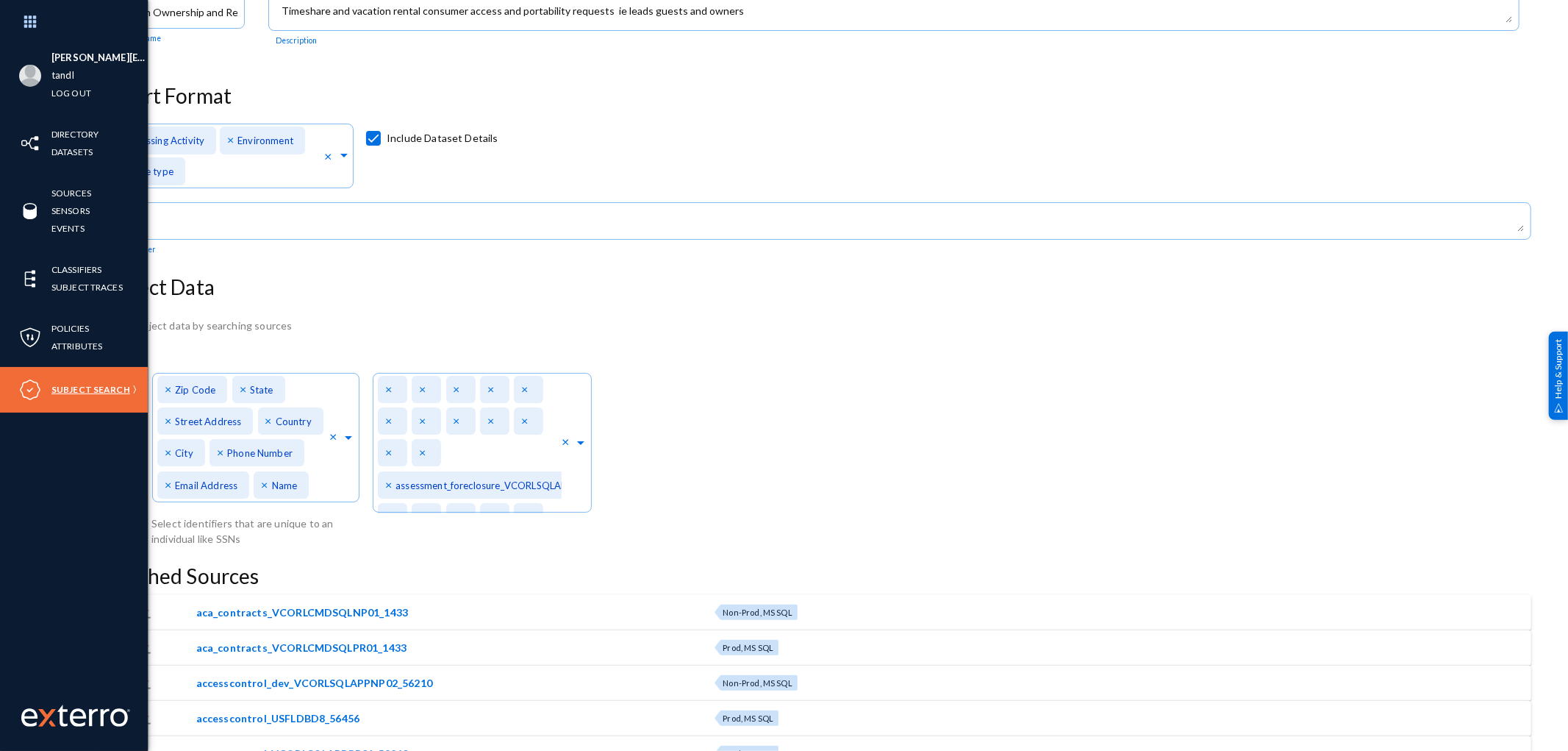
click at [94, 393] on link "Subject Search" at bounding box center [91, 389] width 79 height 17
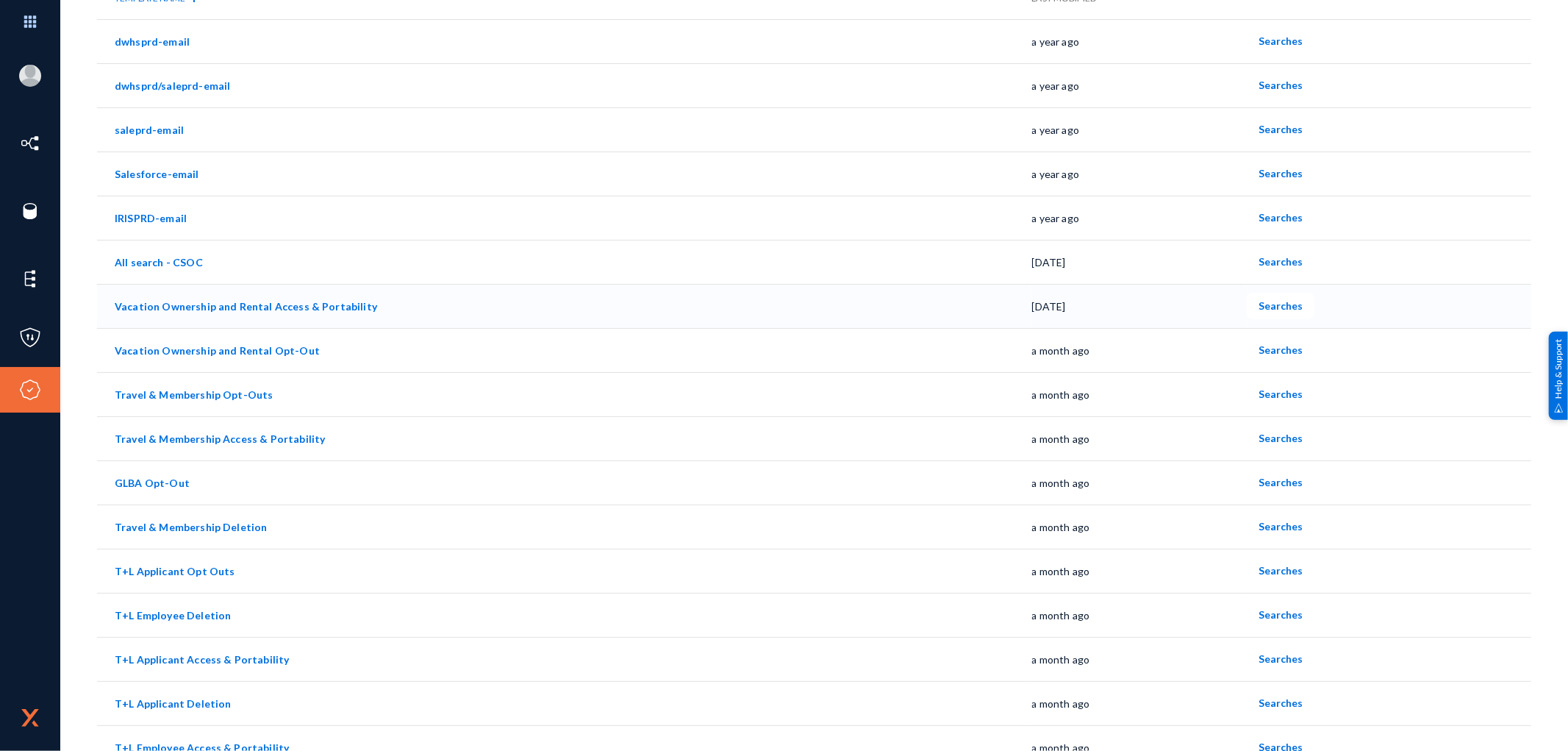
click at [1269, 307] on span "Searches" at bounding box center [1281, 305] width 44 height 12
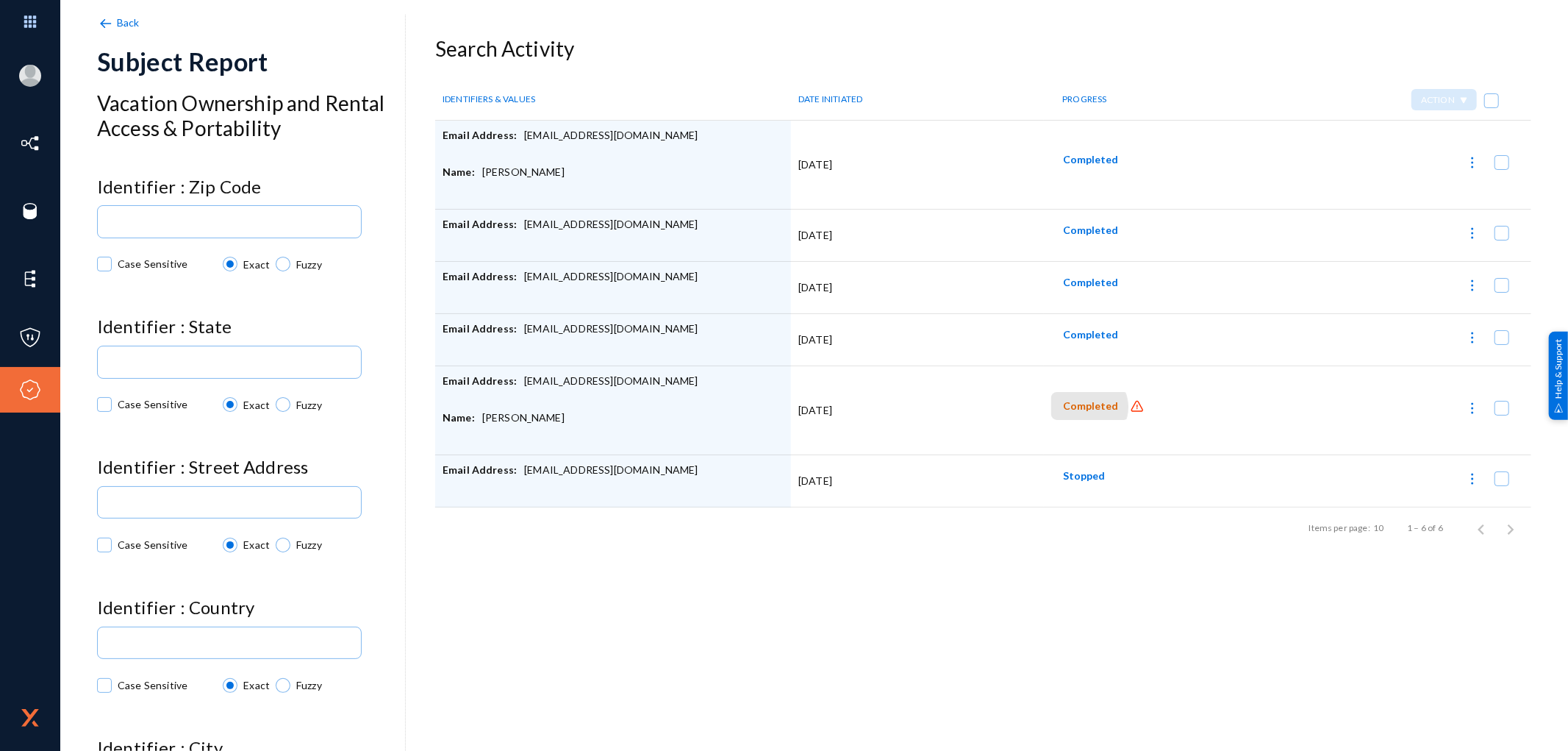
click at [1084, 407] on span "Completed" at bounding box center [1091, 406] width 56 height 12
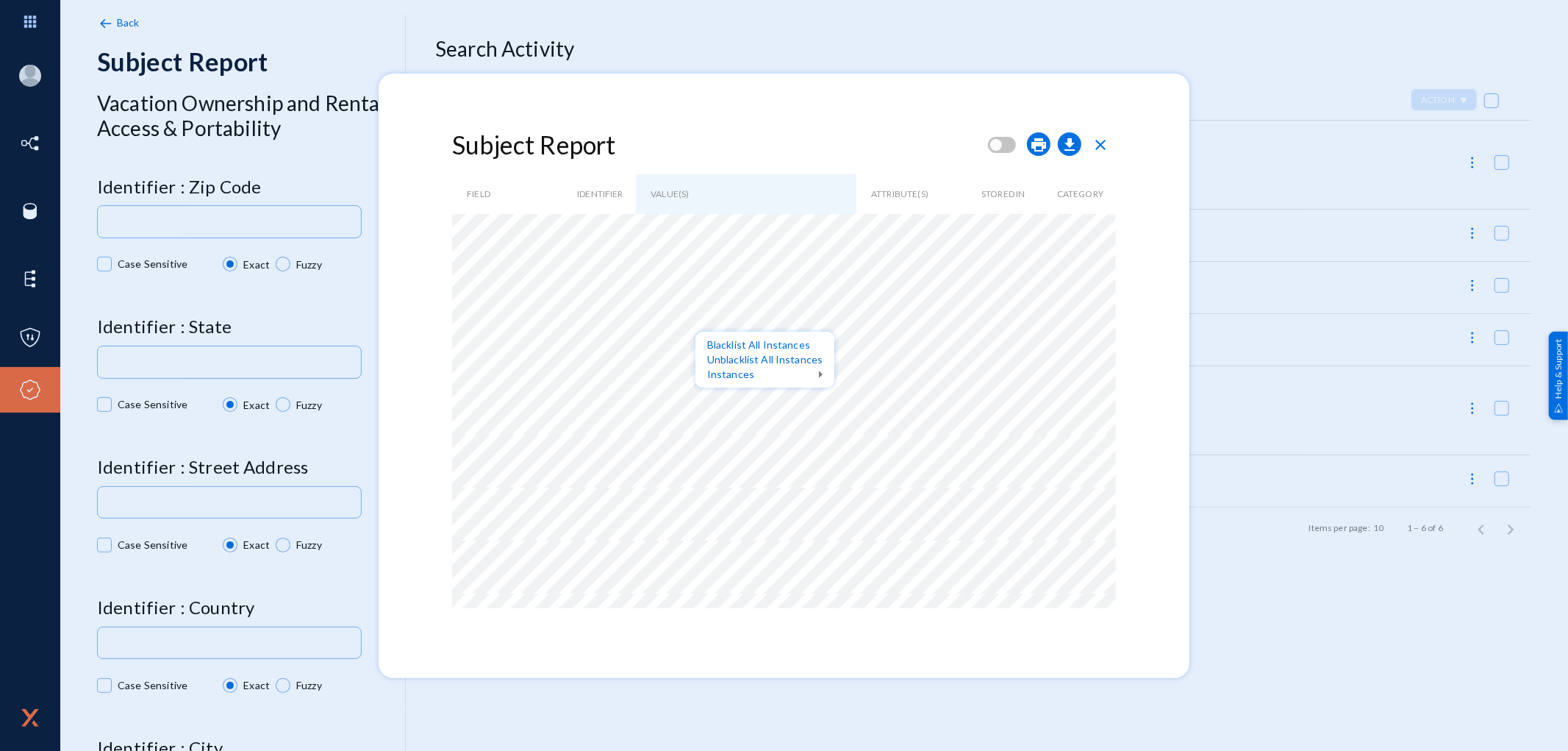
click at [1105, 144] on div at bounding box center [784, 375] width 1568 height 751
click at [1101, 148] on span "close" at bounding box center [1100, 144] width 18 height 18
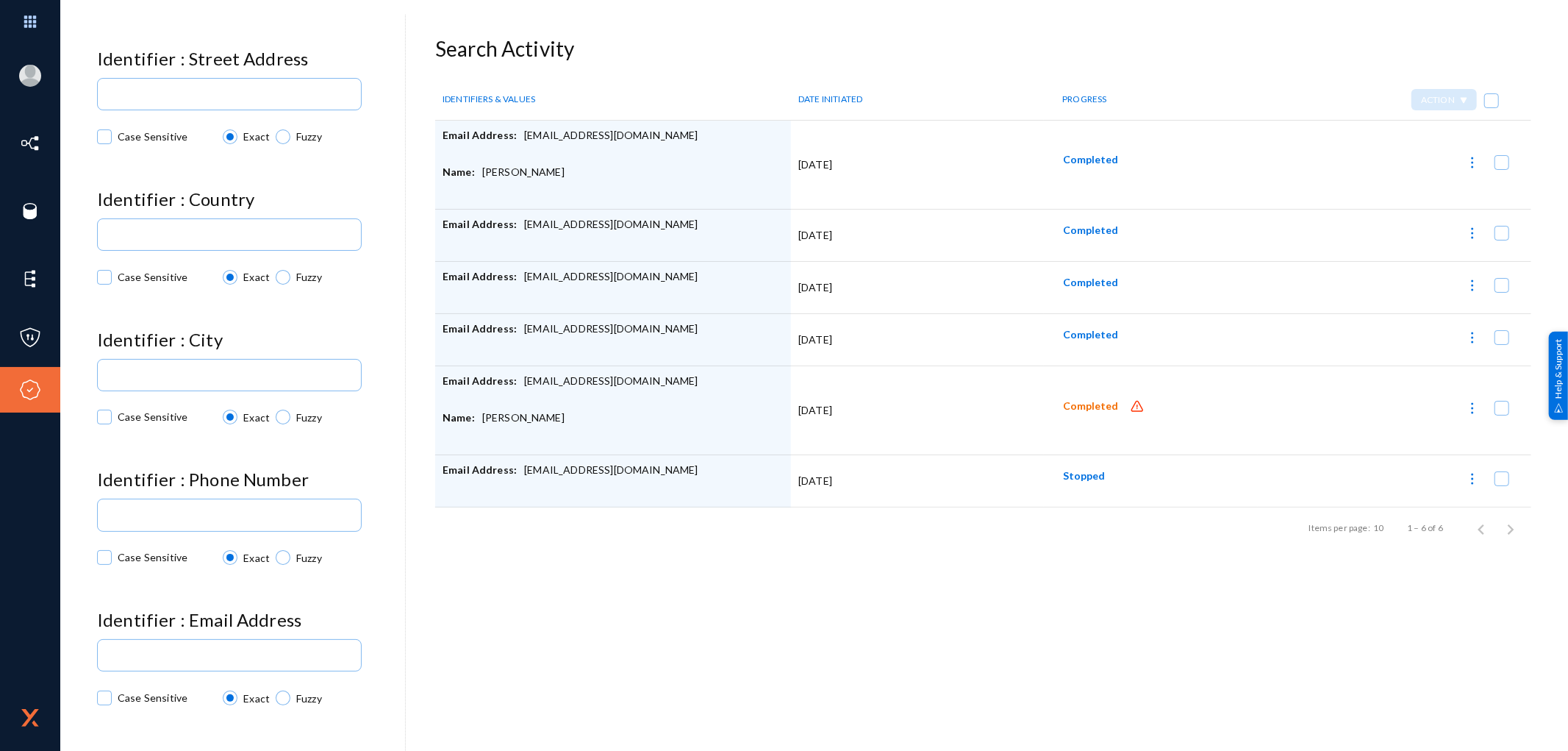
scroll to position [490, 0]
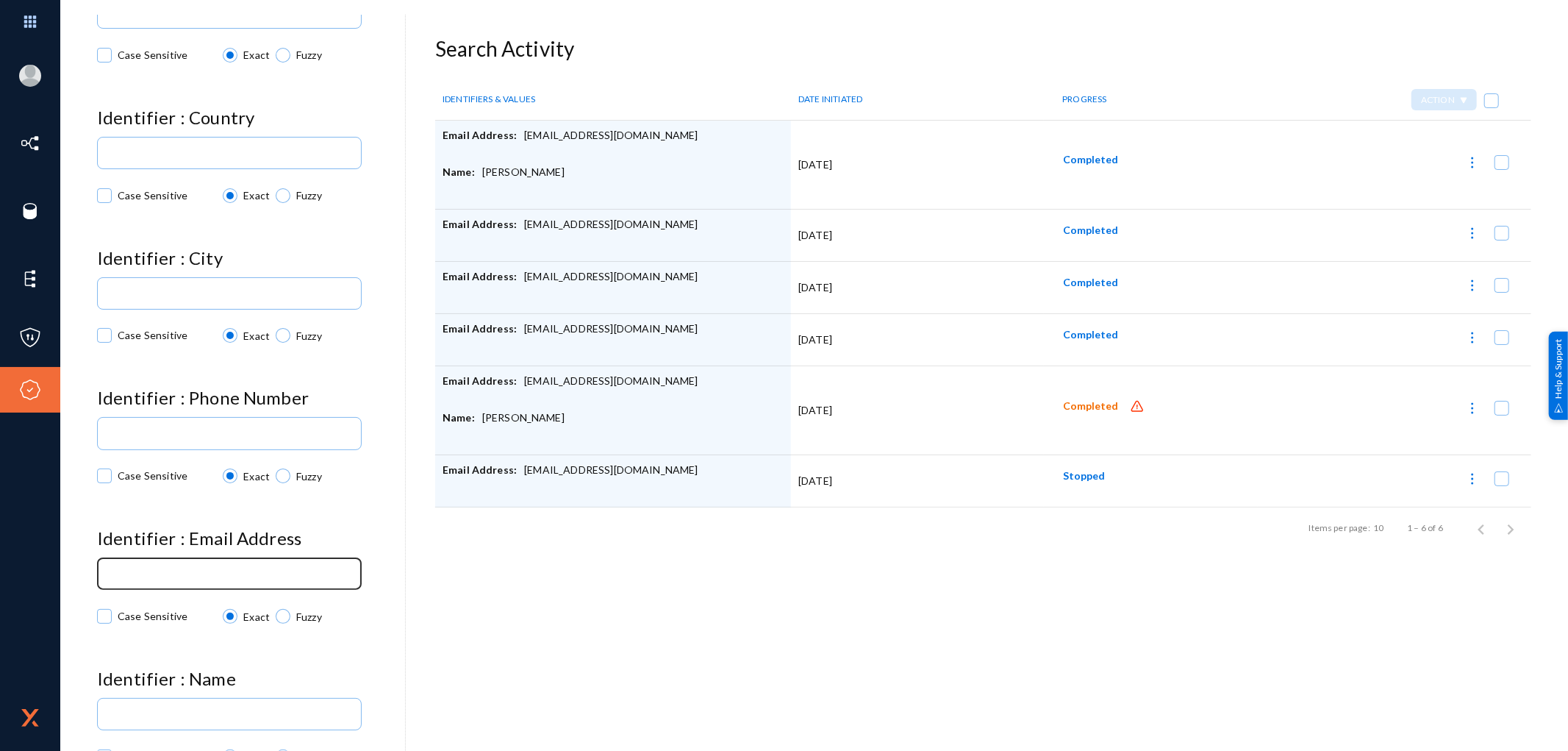
click at [245, 569] on input at bounding box center [232, 574] width 245 height 11
paste input "[EMAIL_ADDRESS][DOMAIN_NAME]"
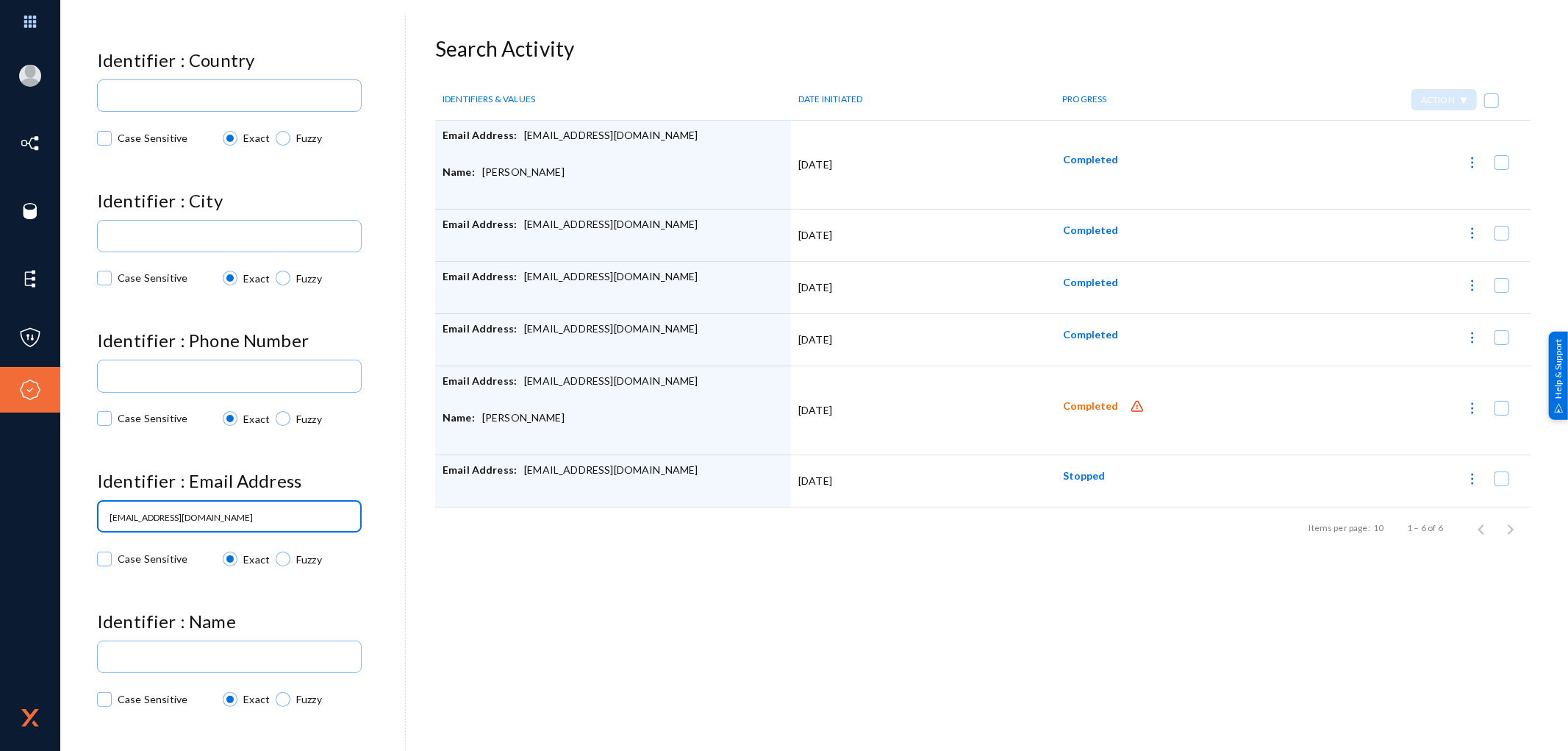
scroll to position [552, 0]
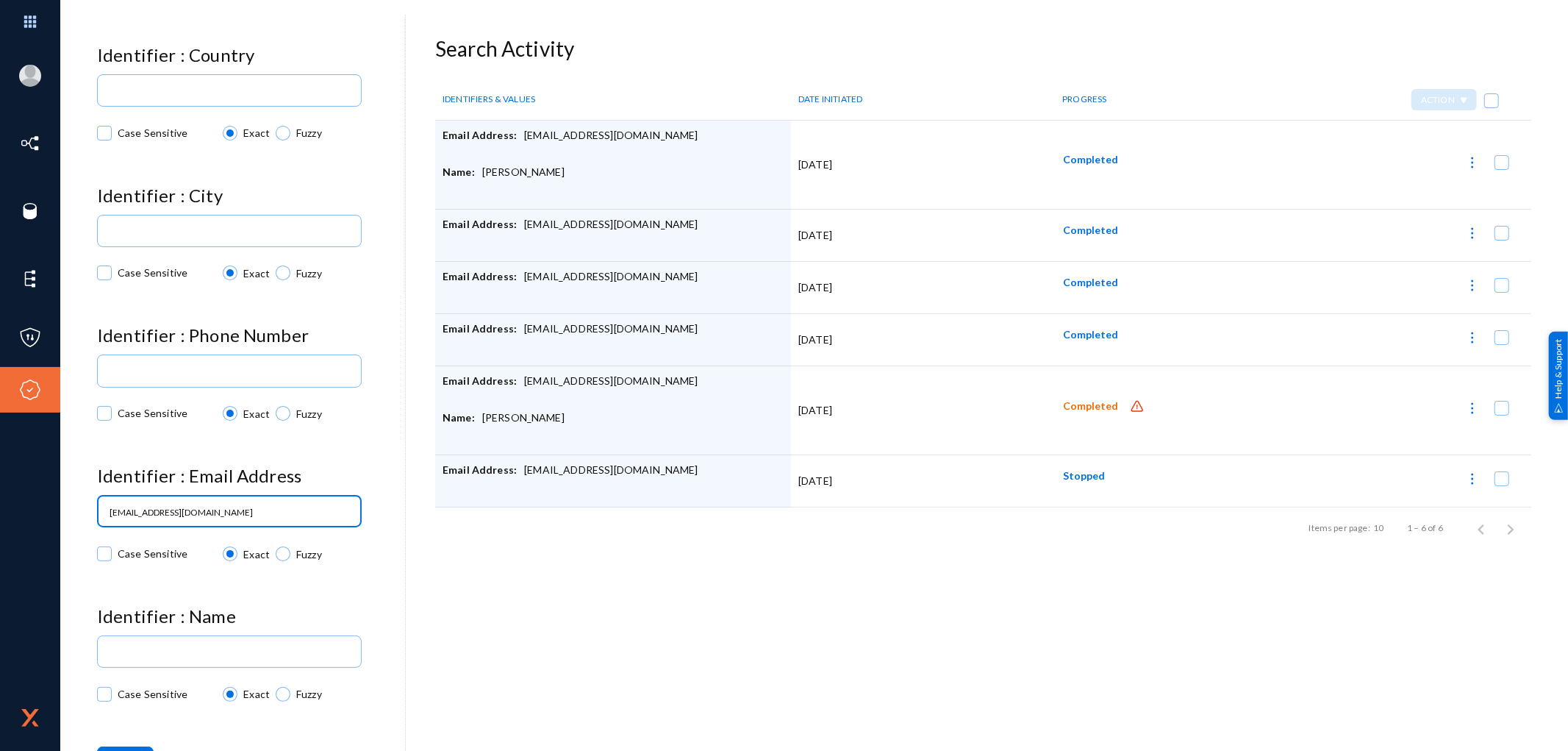
type input "[EMAIL_ADDRESS][DOMAIN_NAME]"
click at [420, 394] on div "Search Activity IDENTIFIERS & VALUES DATE INITIATED PROGRESS Action Email Addre…" at bounding box center [814, 293] width 1435 height 512
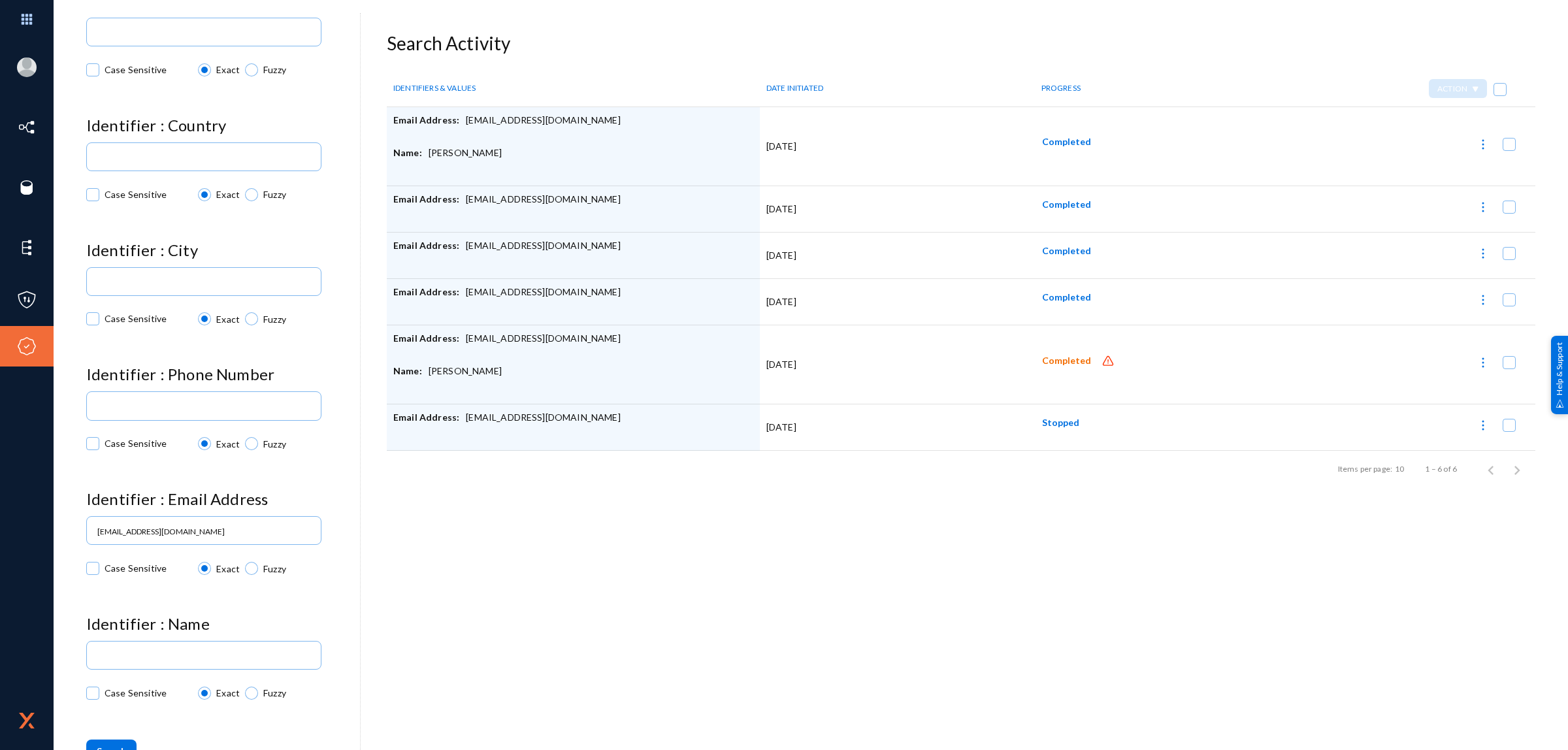
scroll to position [414, 0]
click at [119, 667] on button "Search" at bounding box center [111, 752] width 50 height 24
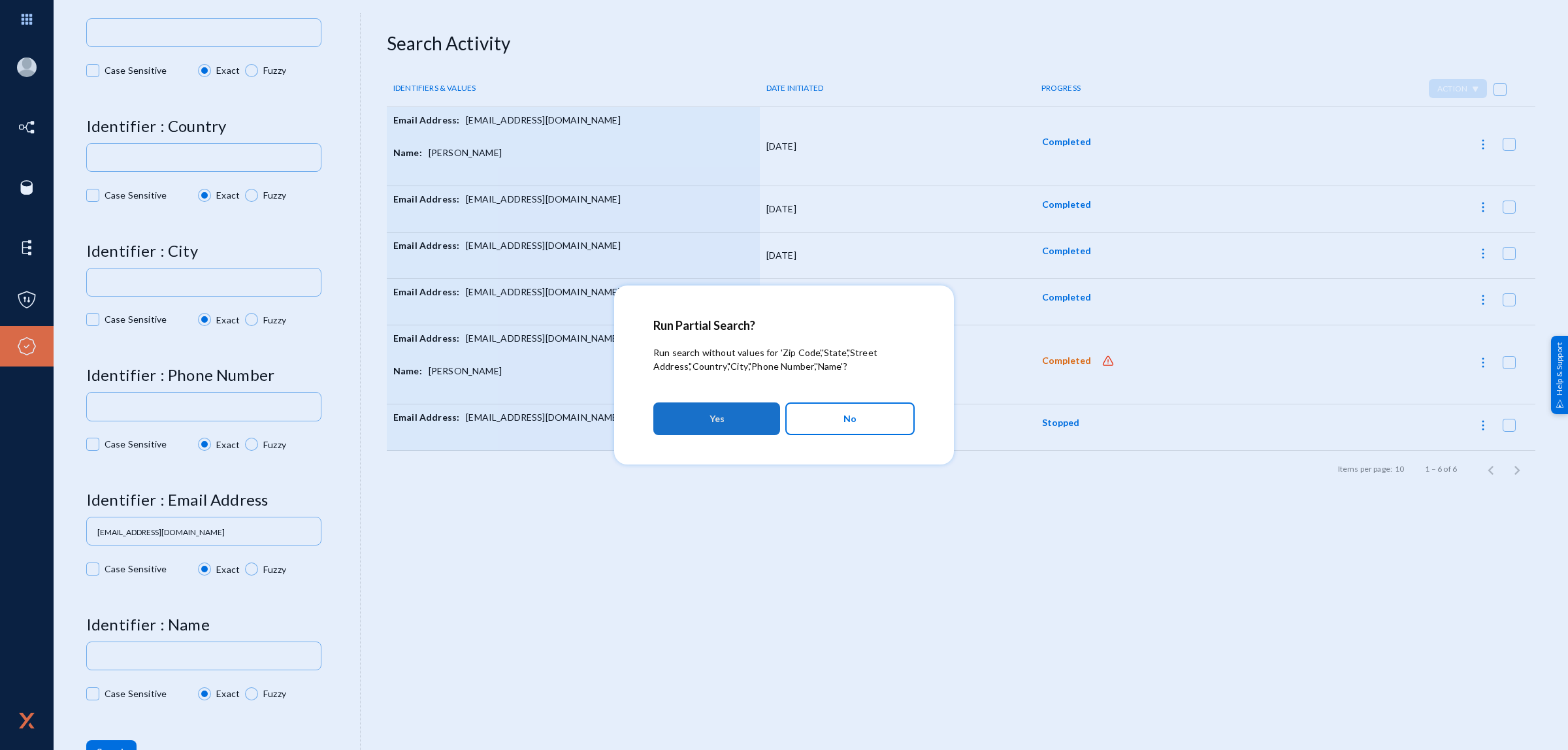
click at [737, 420] on button "Yes" at bounding box center [717, 419] width 127 height 33
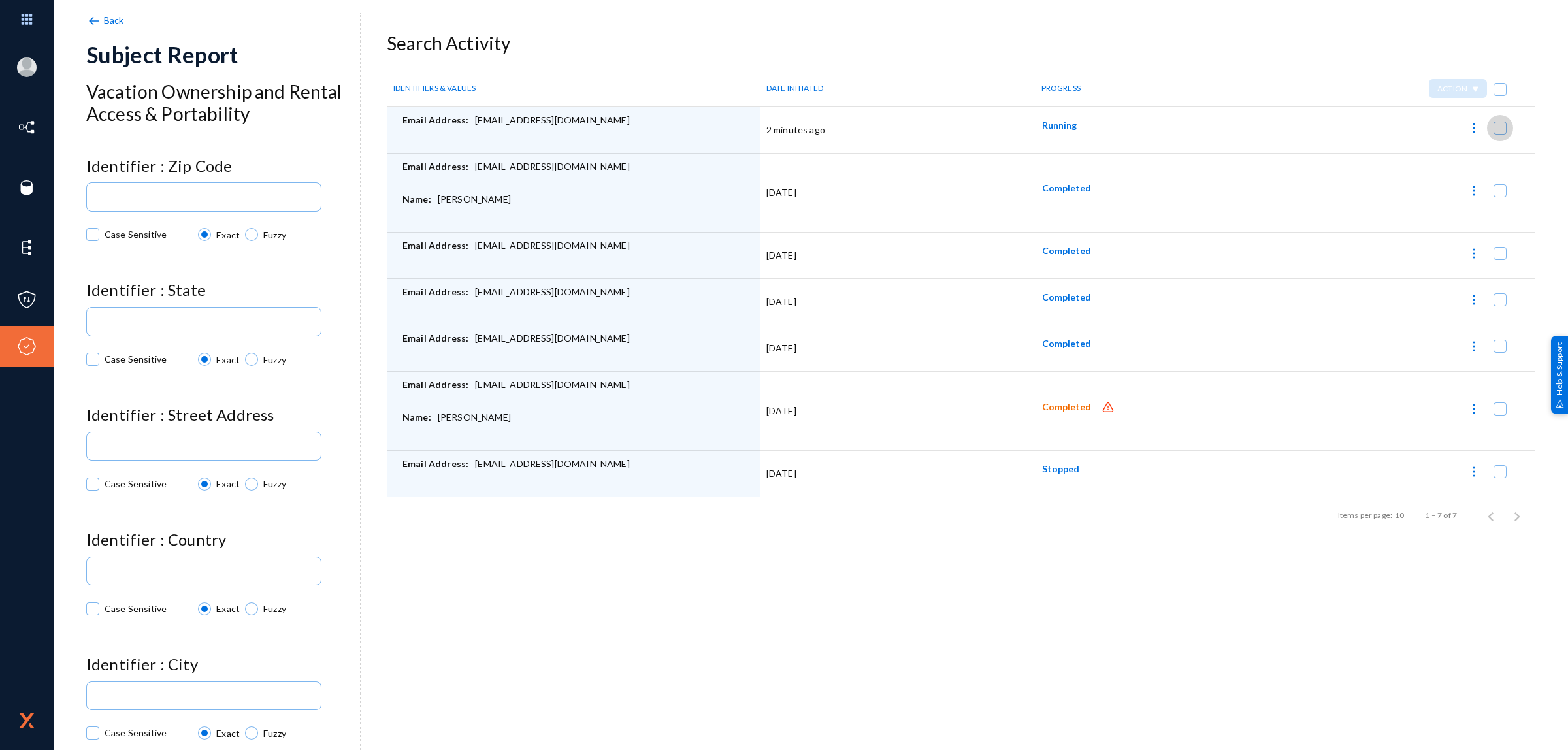
click at [1495, 131] on span at bounding box center [1501, 128] width 13 height 13
click at [1500, 134] on input "checkbox" at bounding box center [1501, 135] width 2 height 2
click at [1477, 125] on button at bounding box center [1474, 127] width 26 height 26
click at [1539, 128] on div at bounding box center [784, 375] width 1568 height 750
checkbox input "false"
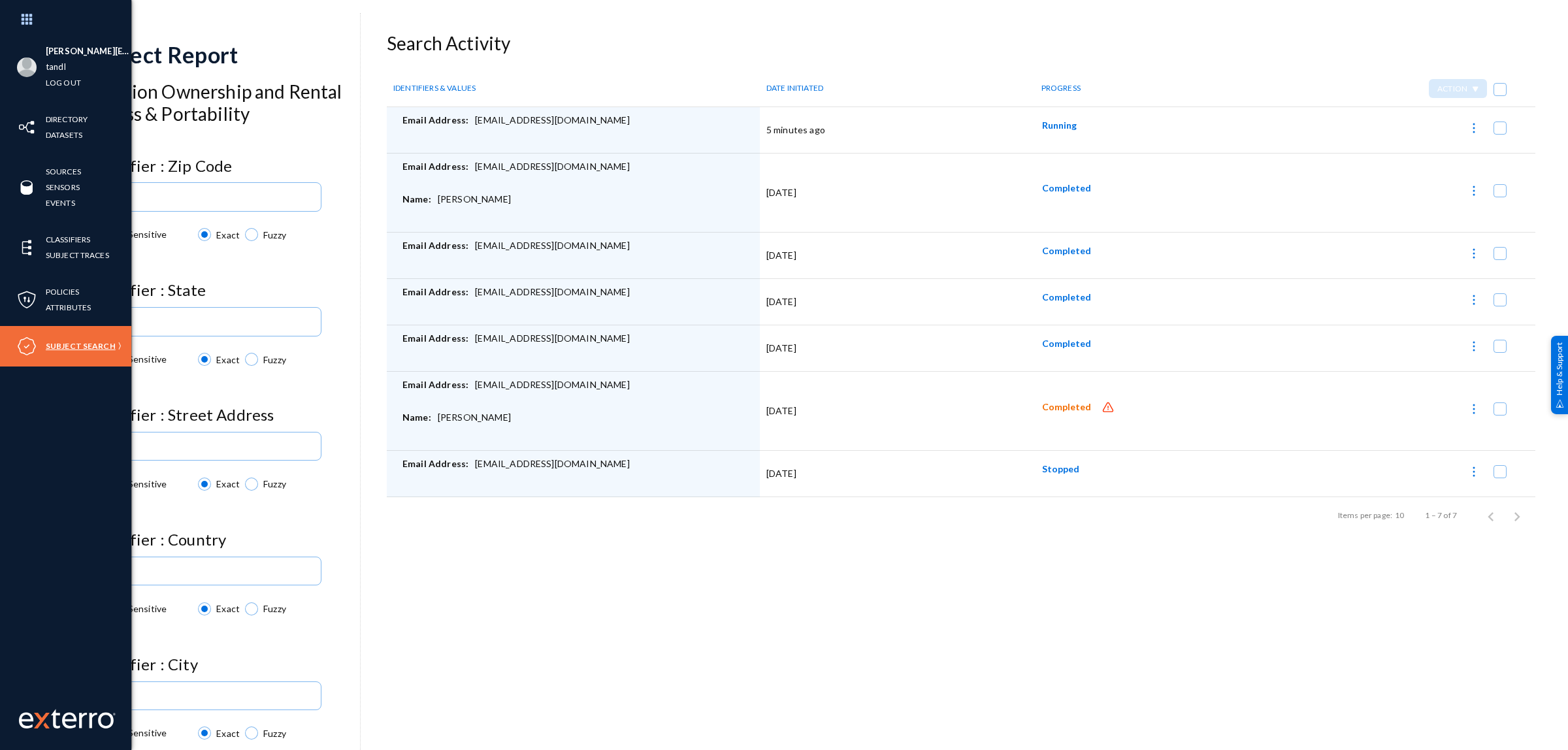
click at [93, 345] on link "Subject Search" at bounding box center [81, 346] width 70 height 15
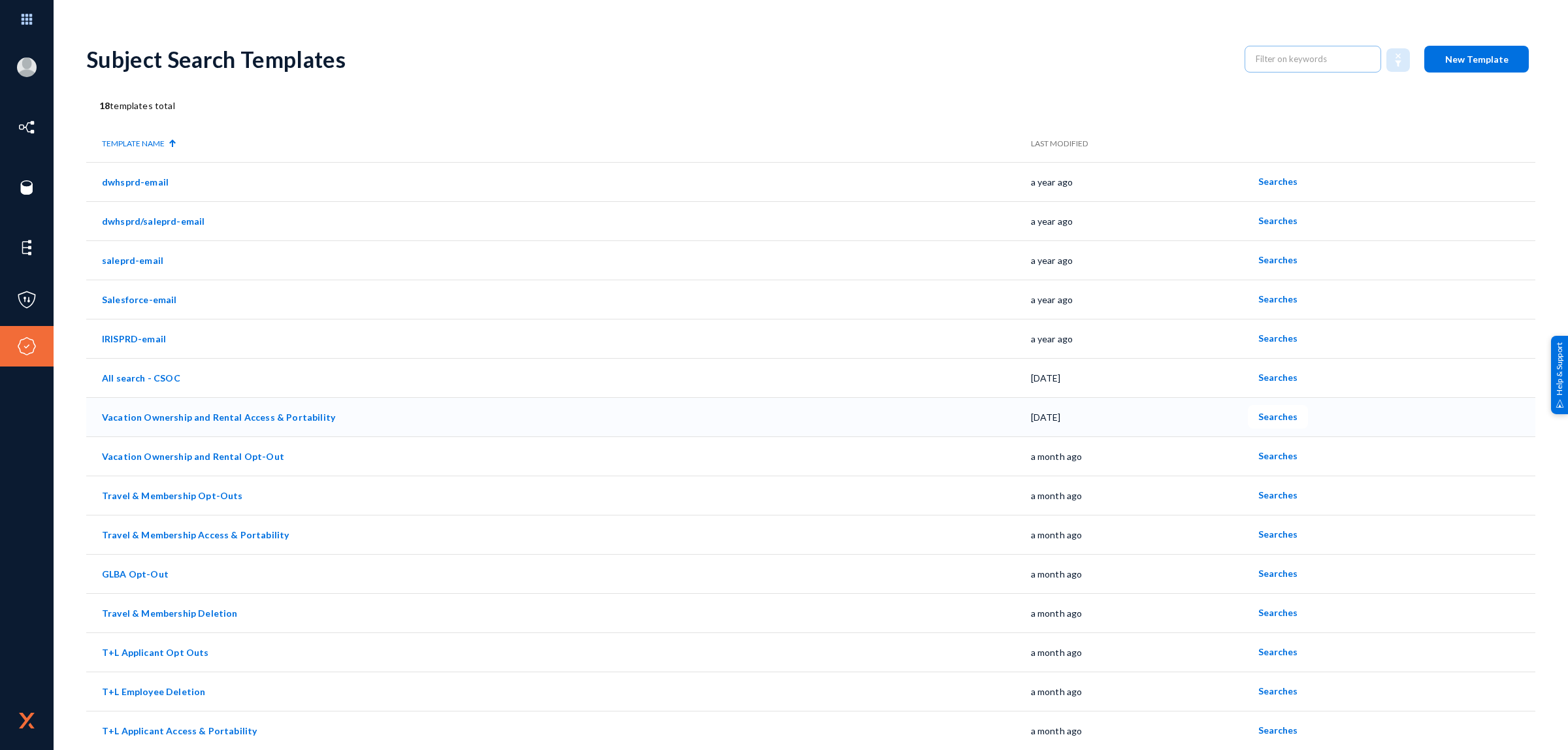
click at [281, 420] on link "Vacation Ownership and Rental Access & Portability" at bounding box center [218, 417] width 233 height 11
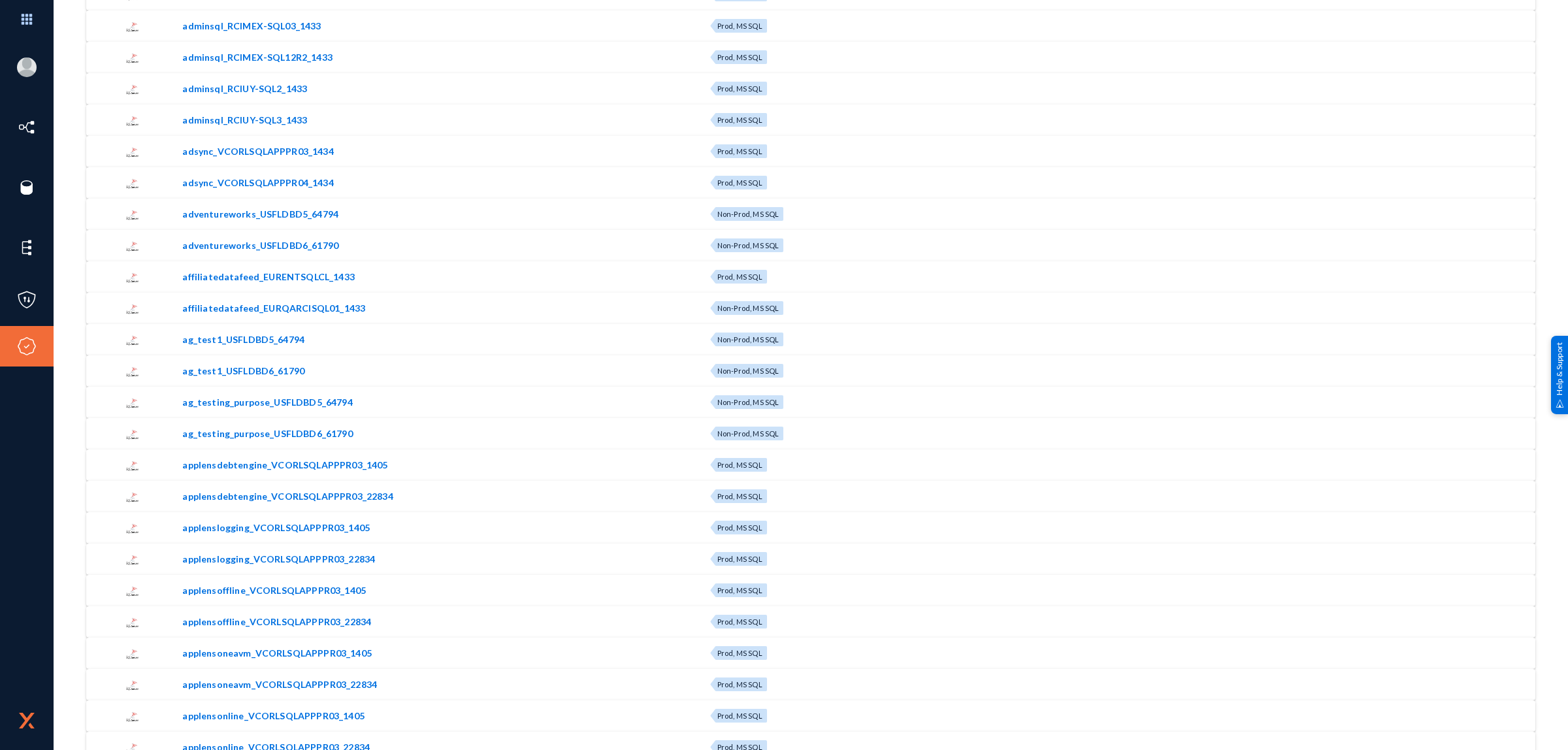
scroll to position [1106, 0]
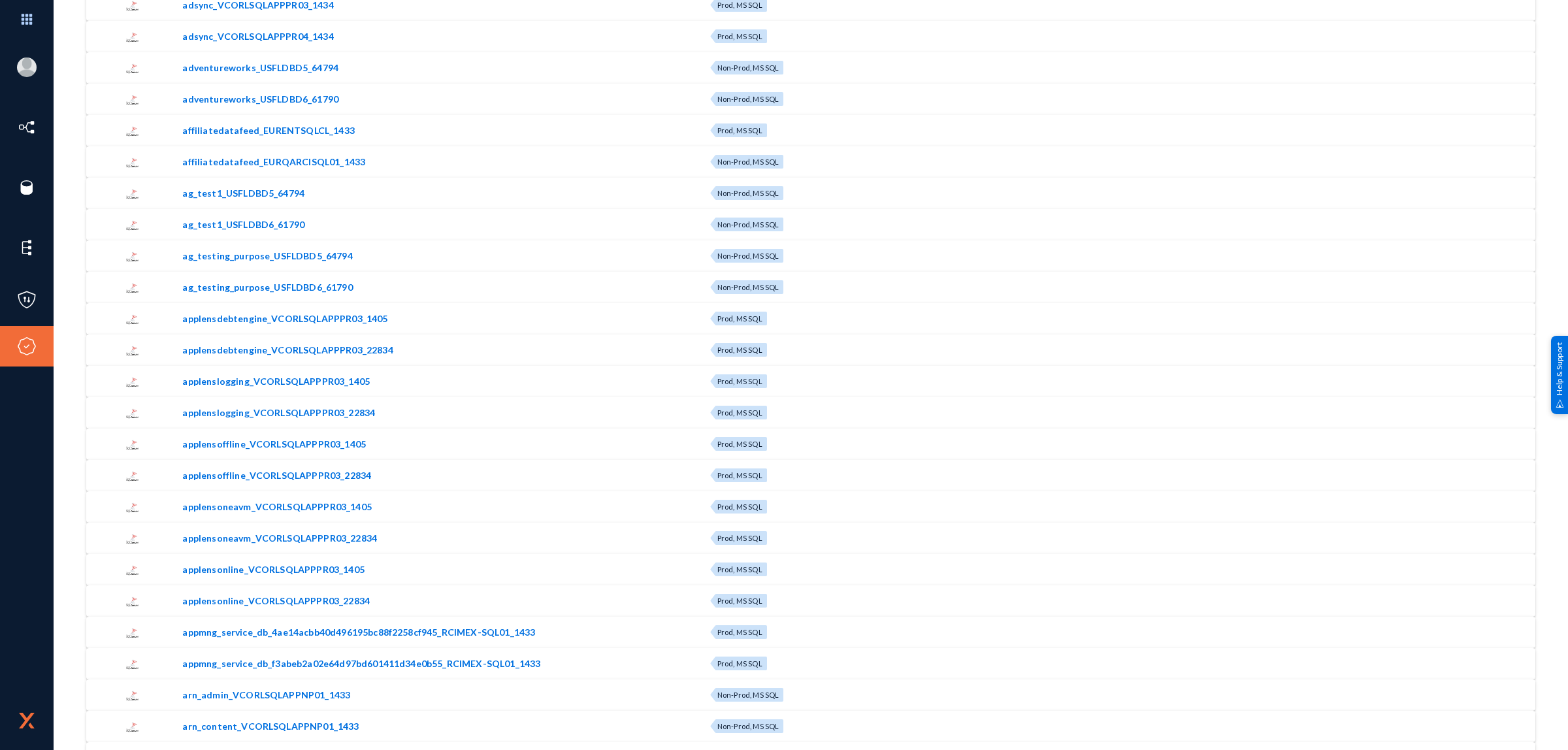
click at [1563, 262] on div "Rupak.Das@travelandleisure.com tandl Log out Directory Datasets Sources Sensors…" at bounding box center [784, 375] width 1568 height 750
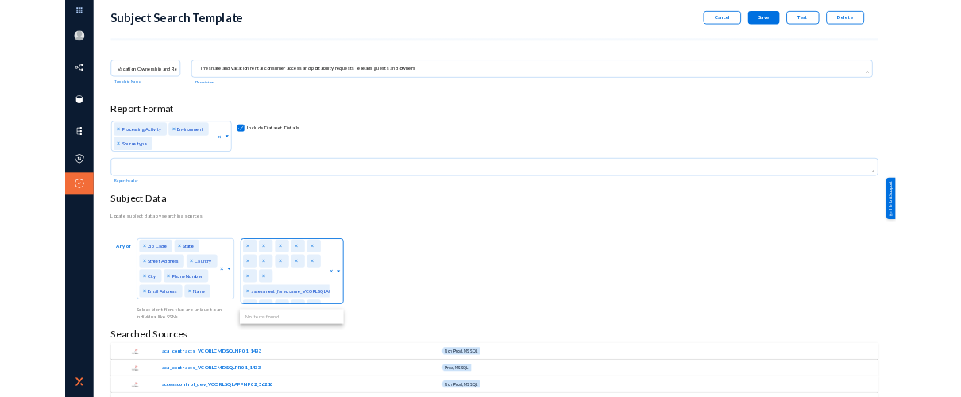
scroll to position [9800, 0]
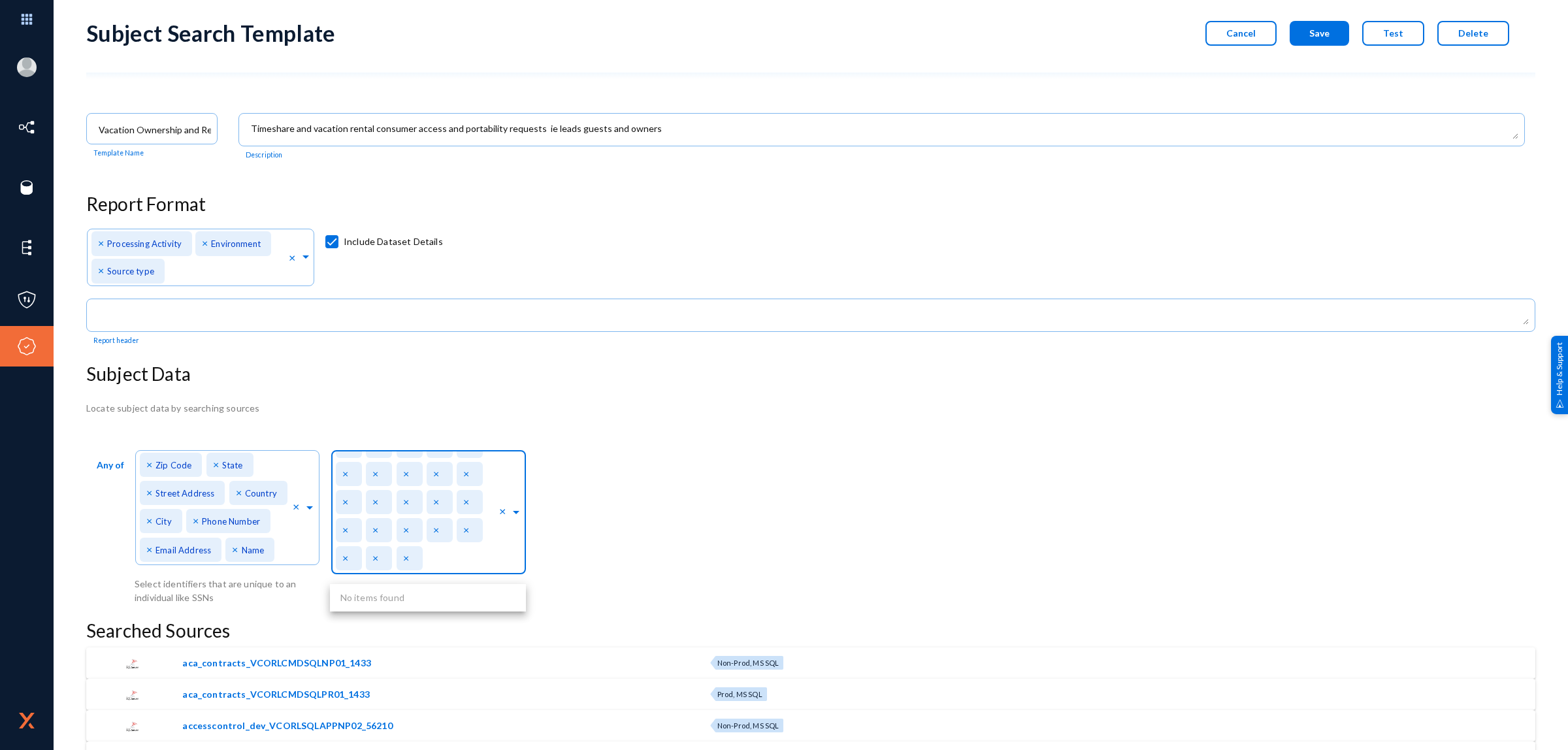
click at [513, 512] on span at bounding box center [516, 510] width 12 height 14
